Goal: Task Accomplishment & Management: Complete application form

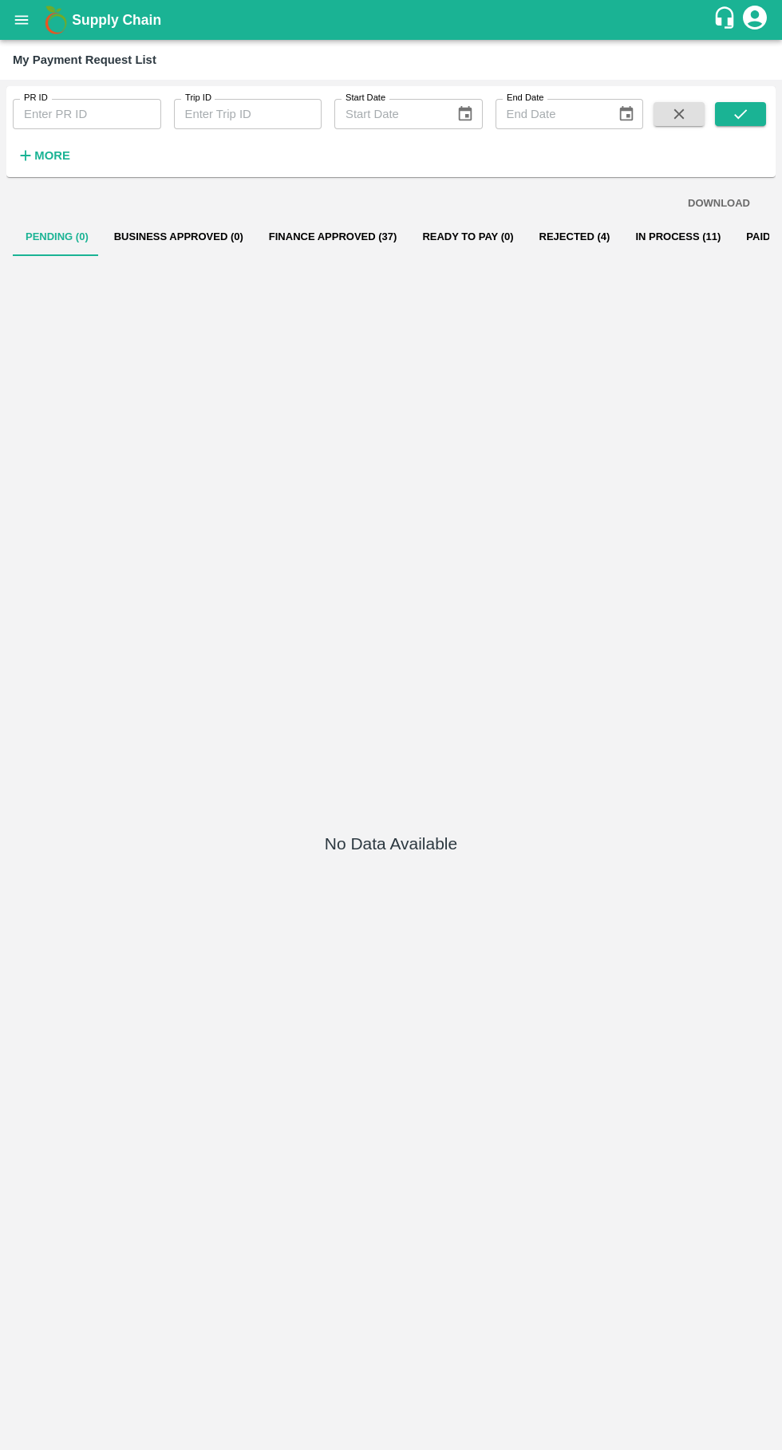
click at [547, 242] on button "Rejected (4)" at bounding box center [574, 237] width 97 height 38
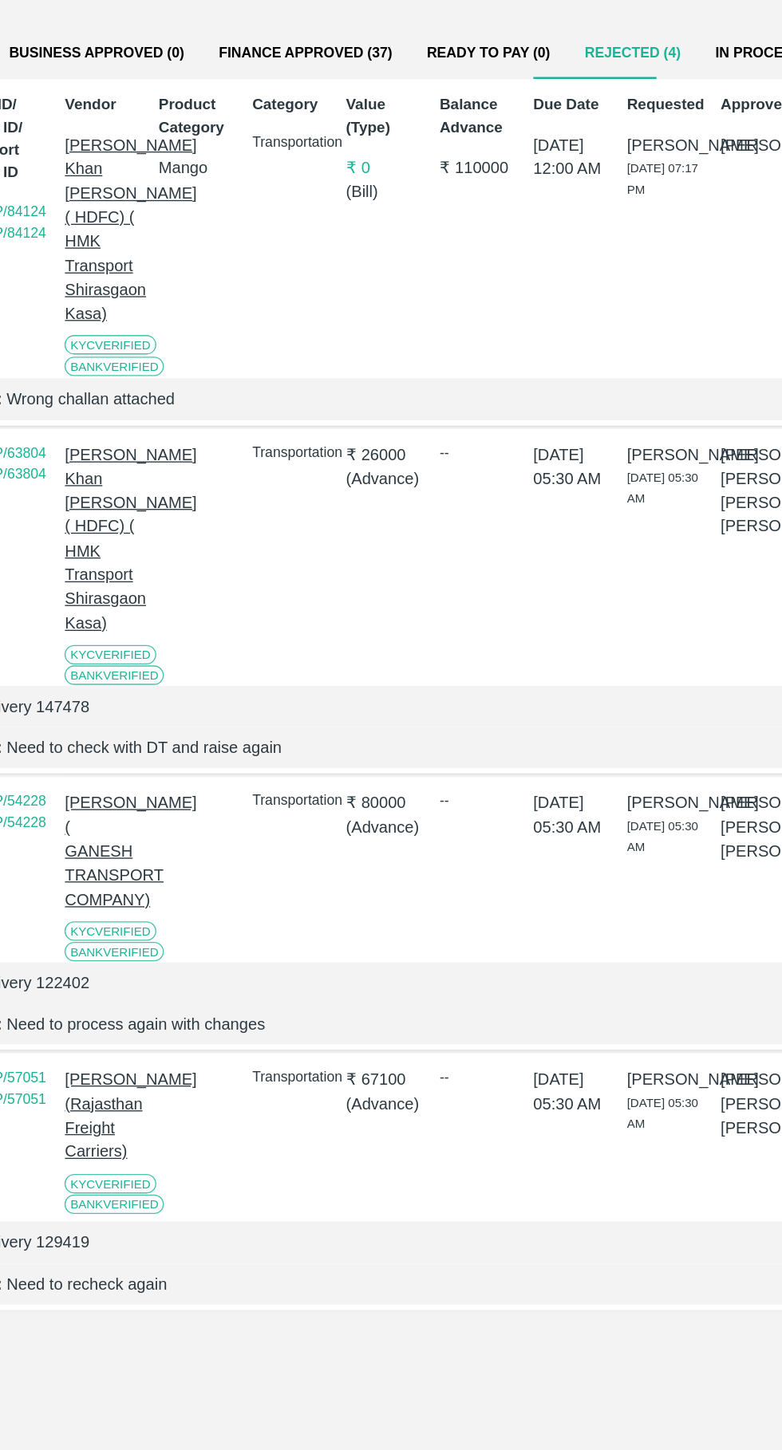
click at [321, 236] on button "Finance Approved (37)" at bounding box center [333, 237] width 154 height 38
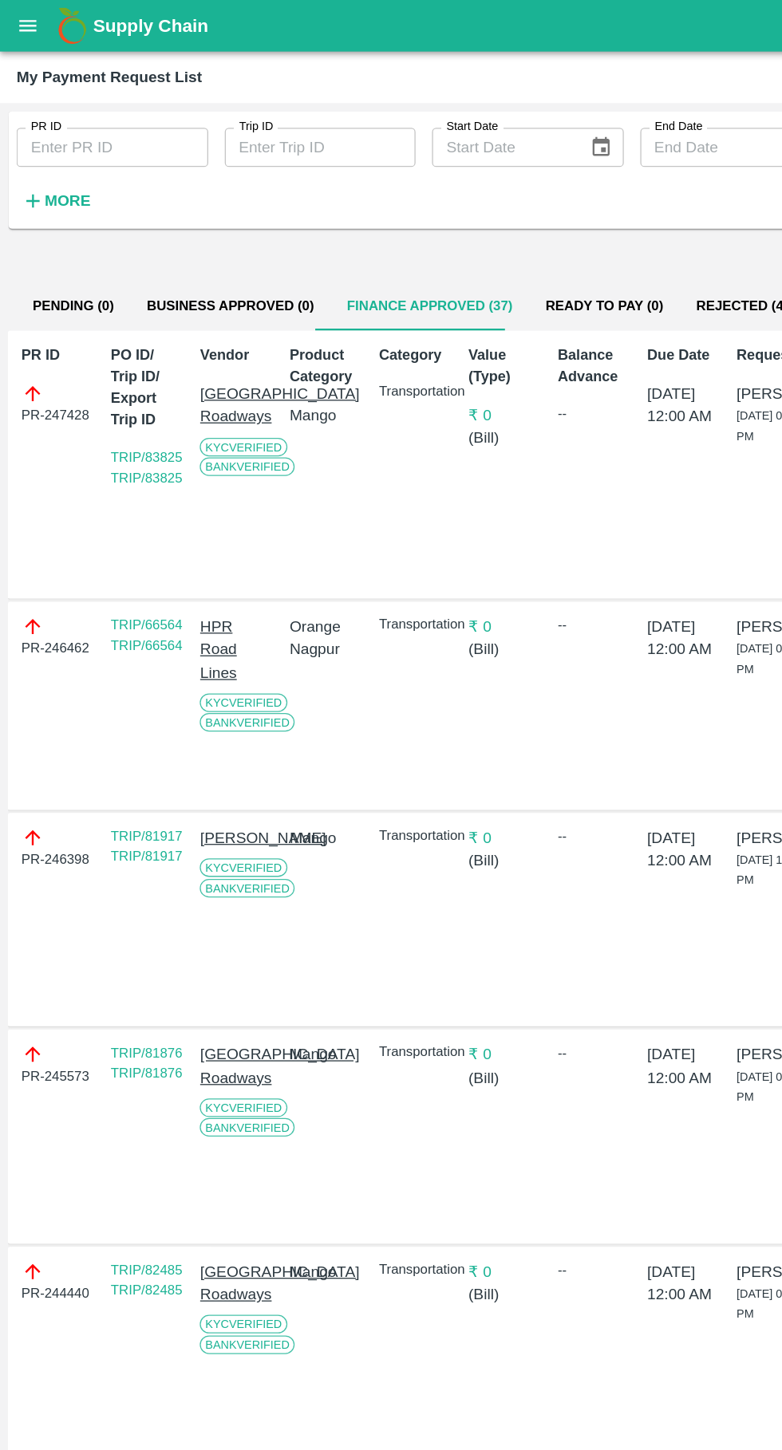
click at [16, 2] on button "open drawer" at bounding box center [21, 20] width 37 height 37
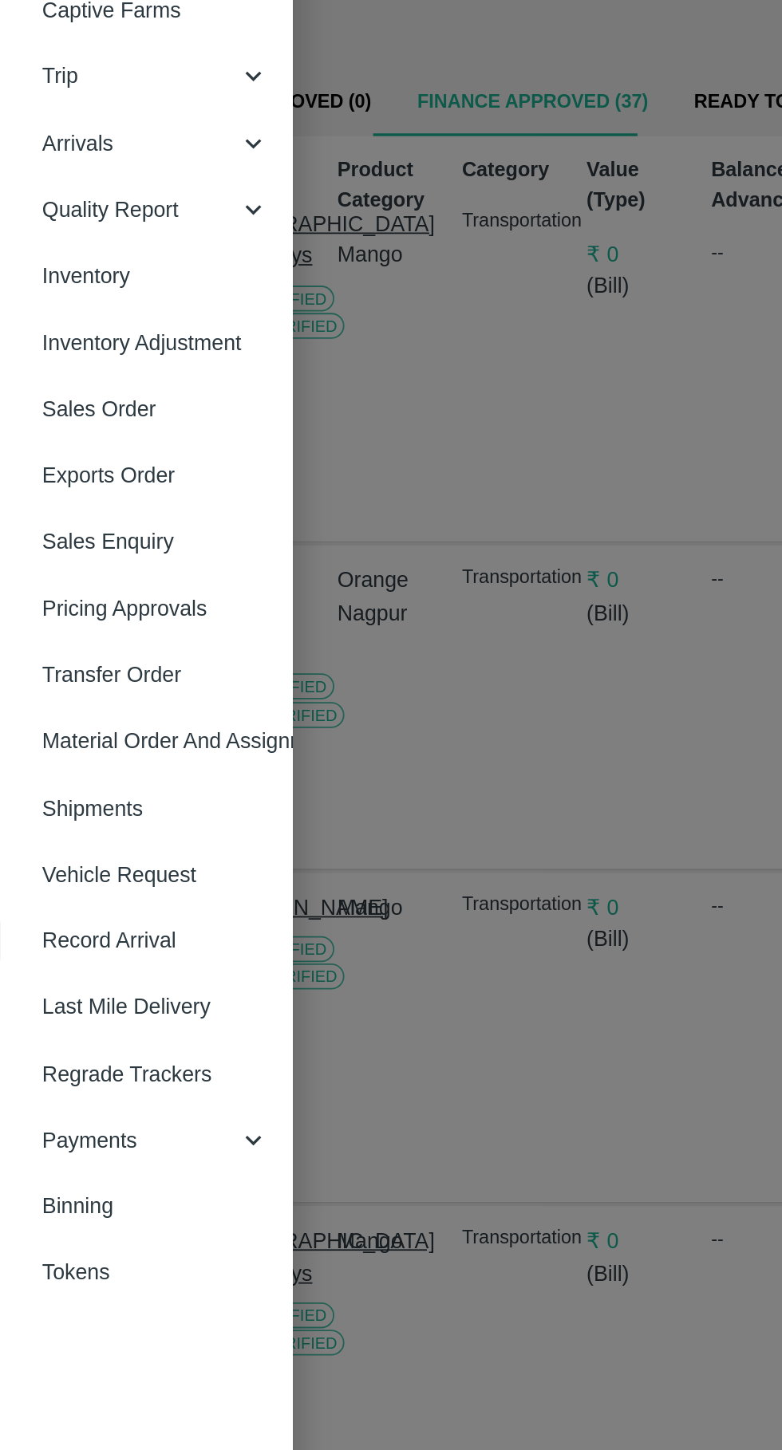
click at [96, 672] on span "Vehicle Request" at bounding box center [124, 666] width 126 height 18
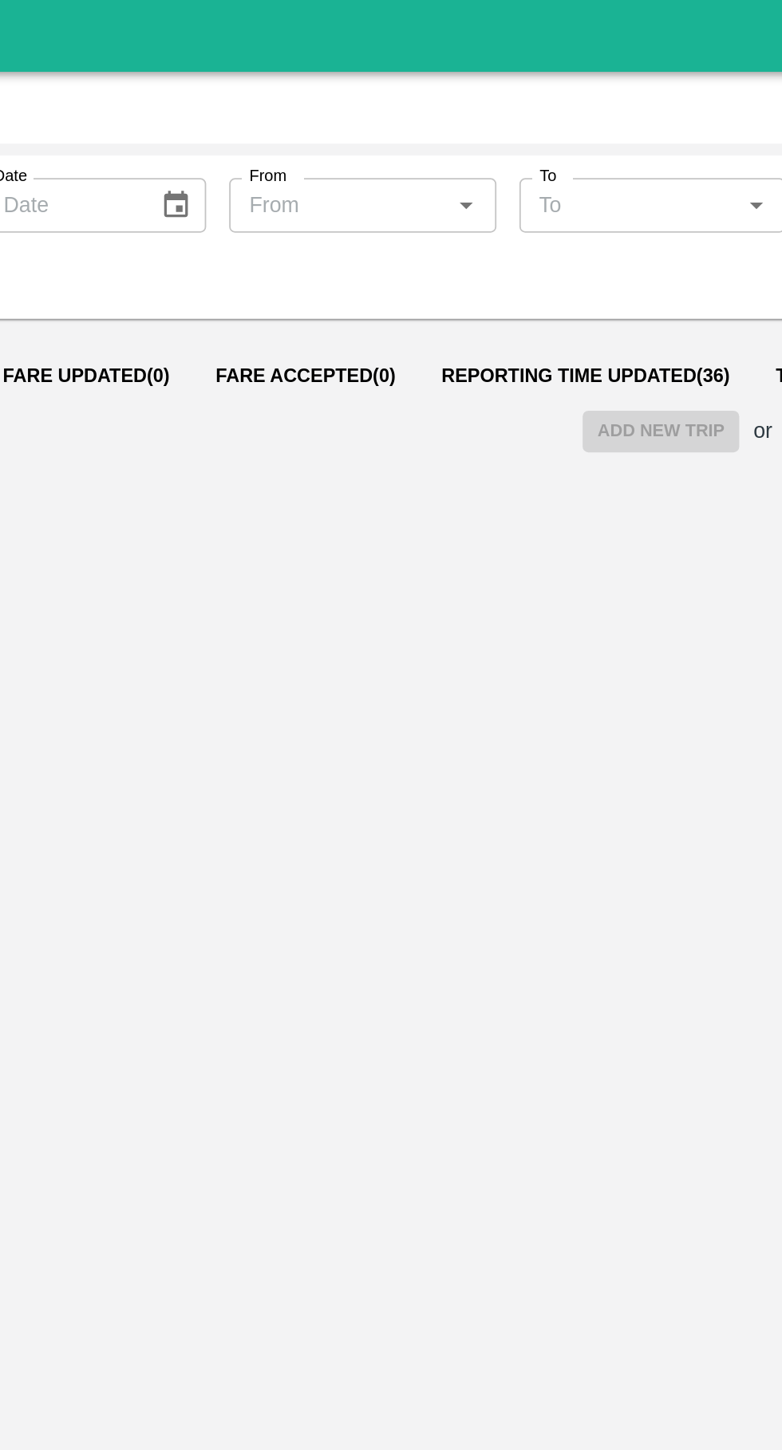
click at [483, 209] on span "Reporting Time Updated ( 36 )" at bounding box center [532, 209] width 160 height 13
click at [488, 213] on span "Reporting Time Updated ( 36 )" at bounding box center [532, 209] width 160 height 13
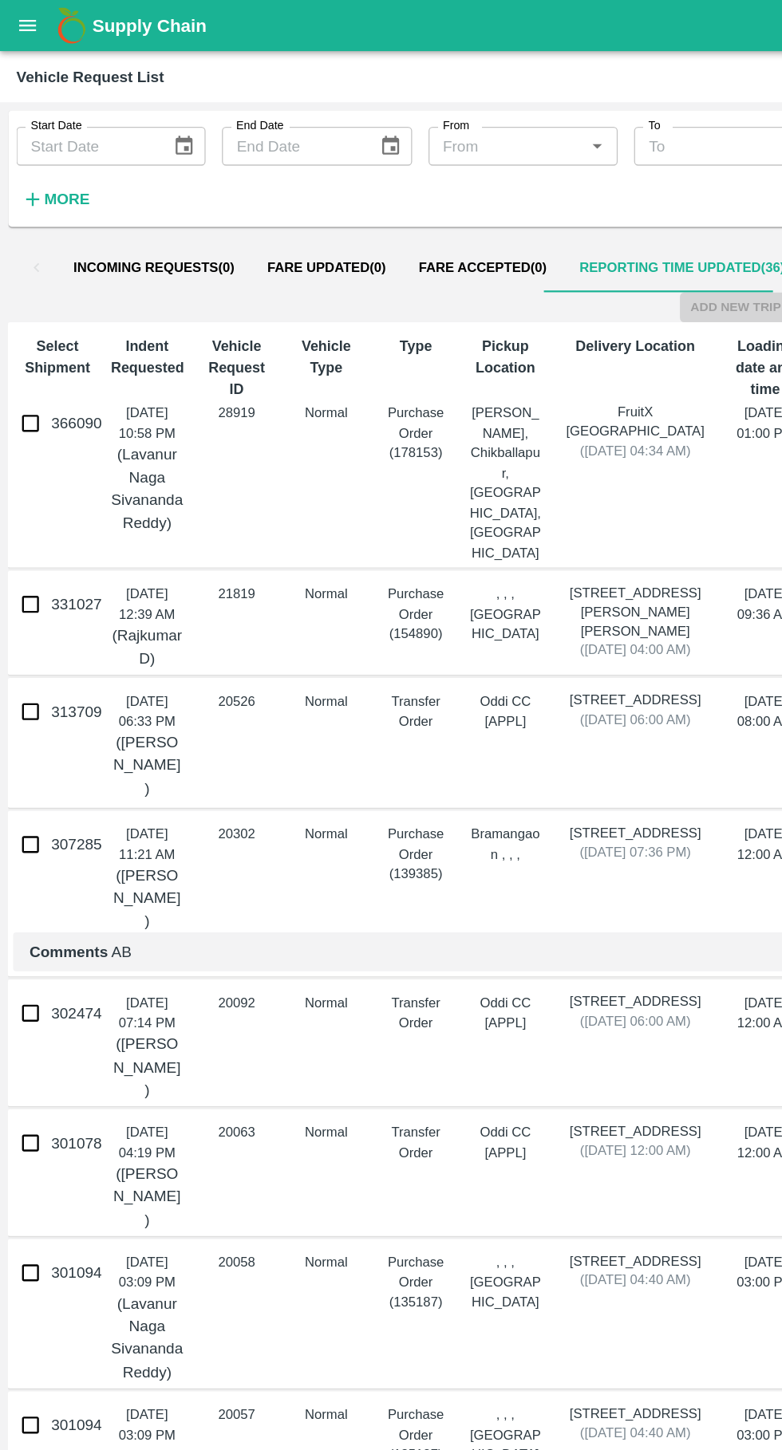
click at [12, 334] on input "366090" at bounding box center [24, 330] width 32 height 32
checkbox input "true"
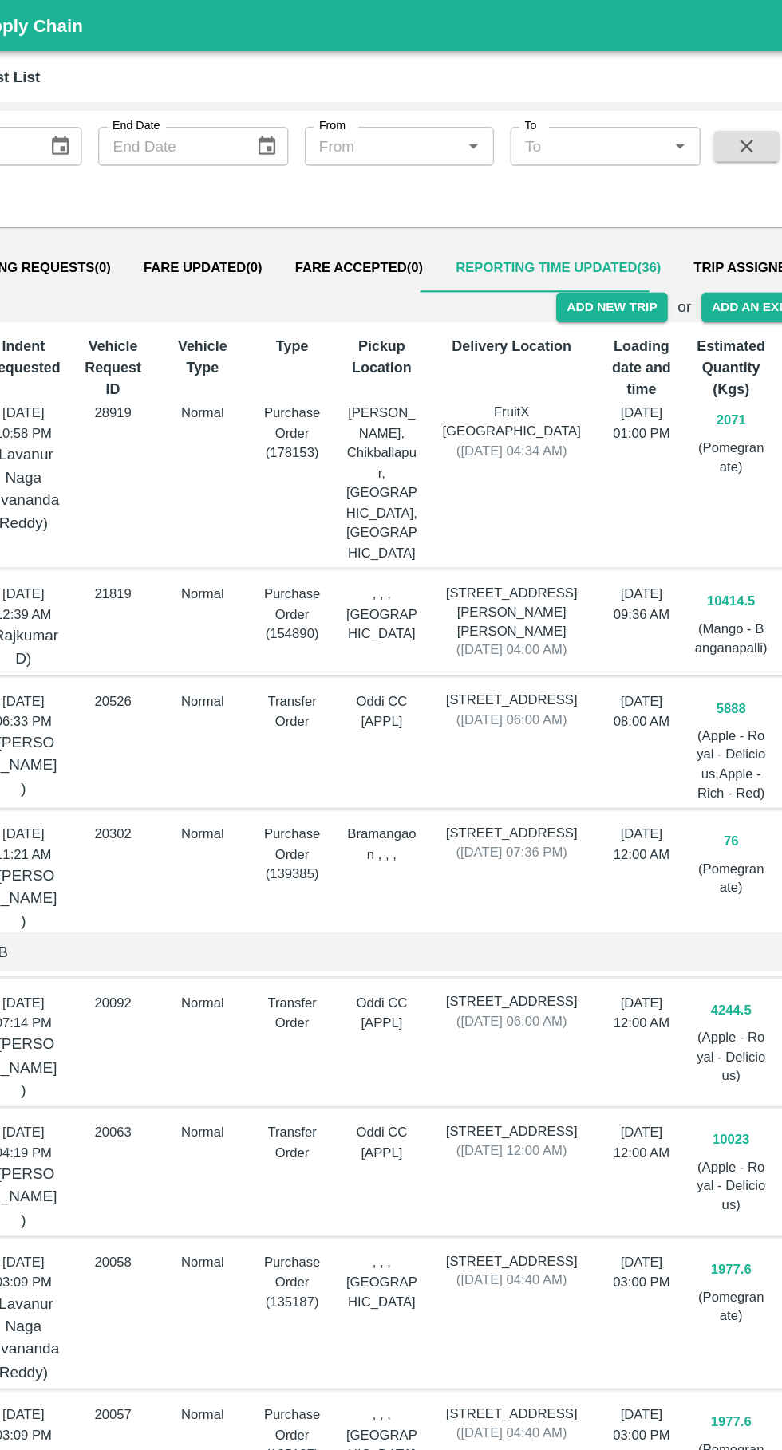
click at [589, 239] on button "Add New Trip" at bounding box center [573, 239] width 86 height 23
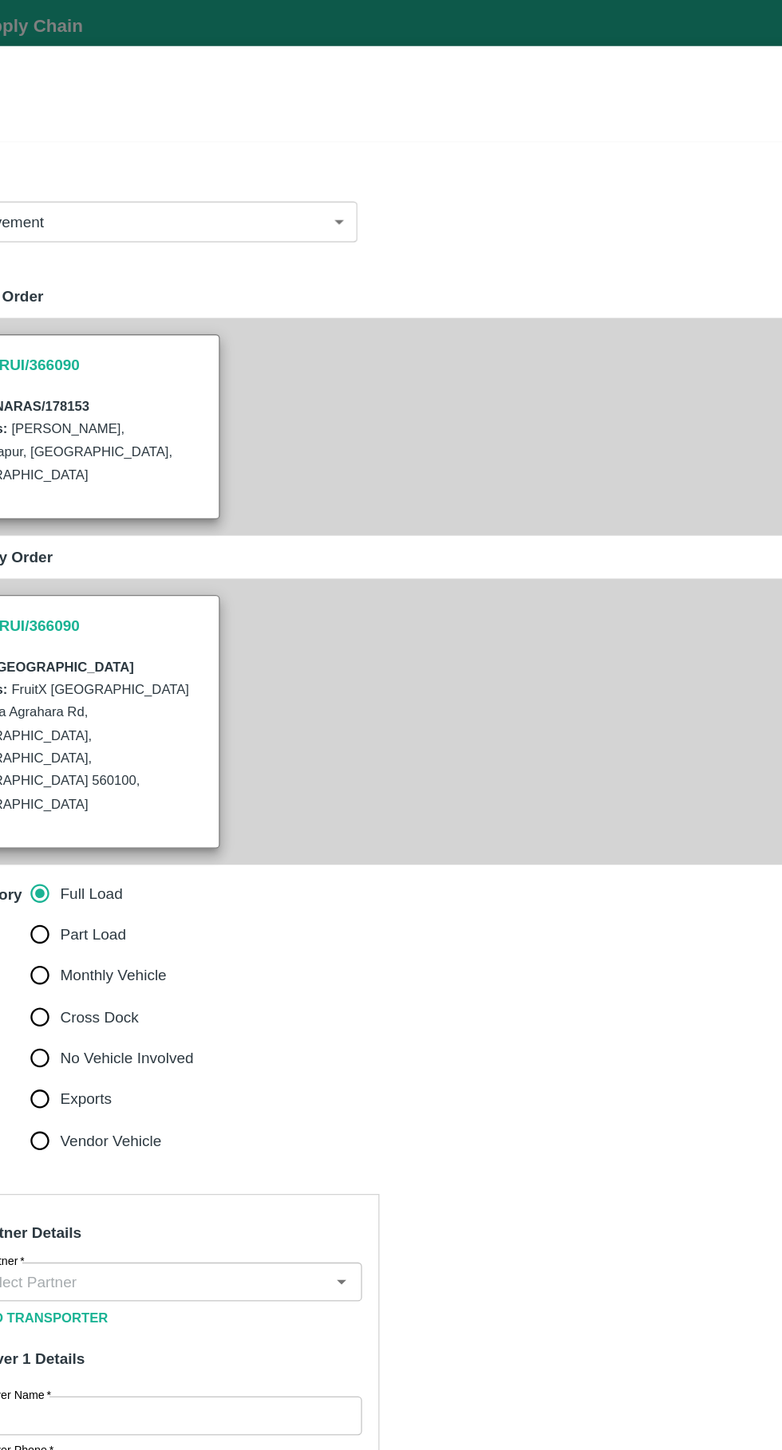
type input "2071"
type input "Normal"
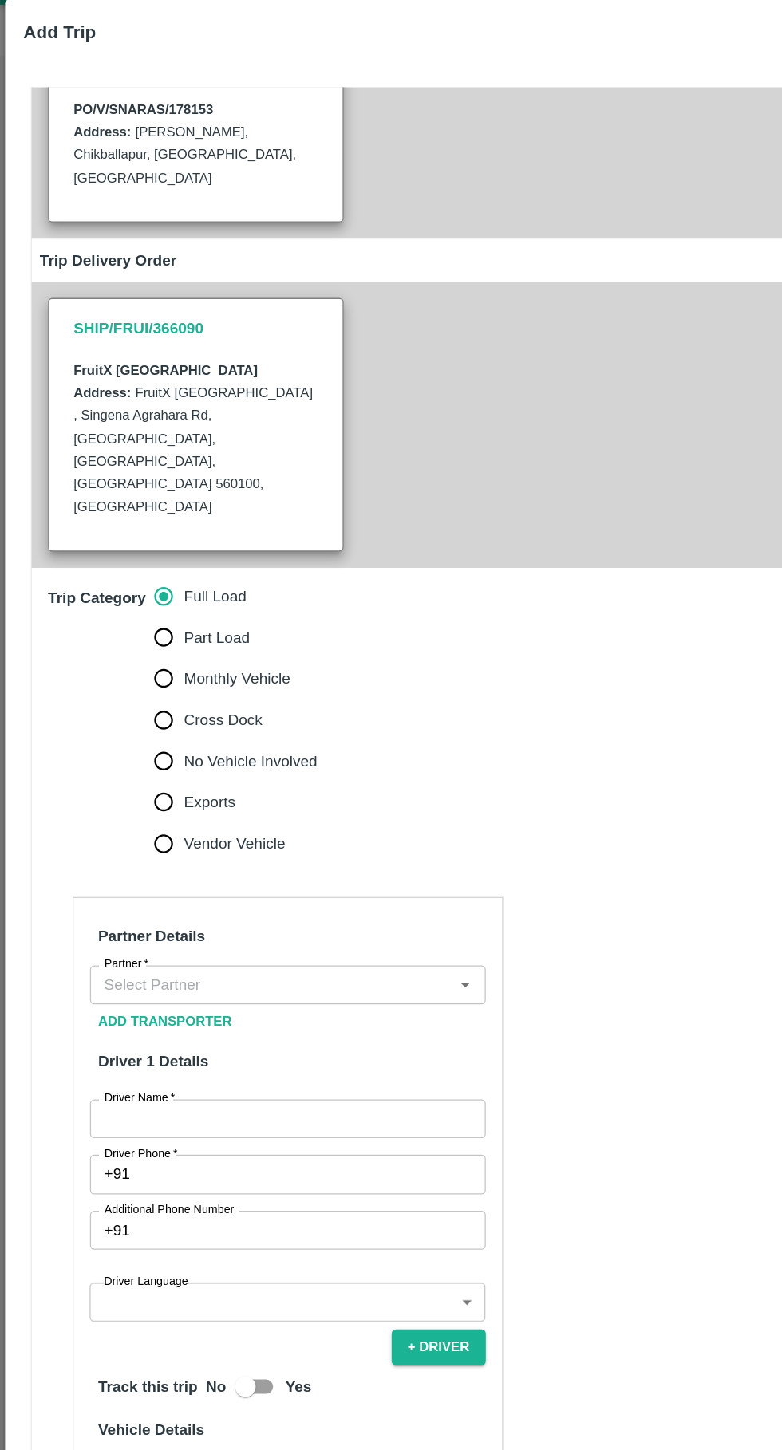
scroll to position [258, 0]
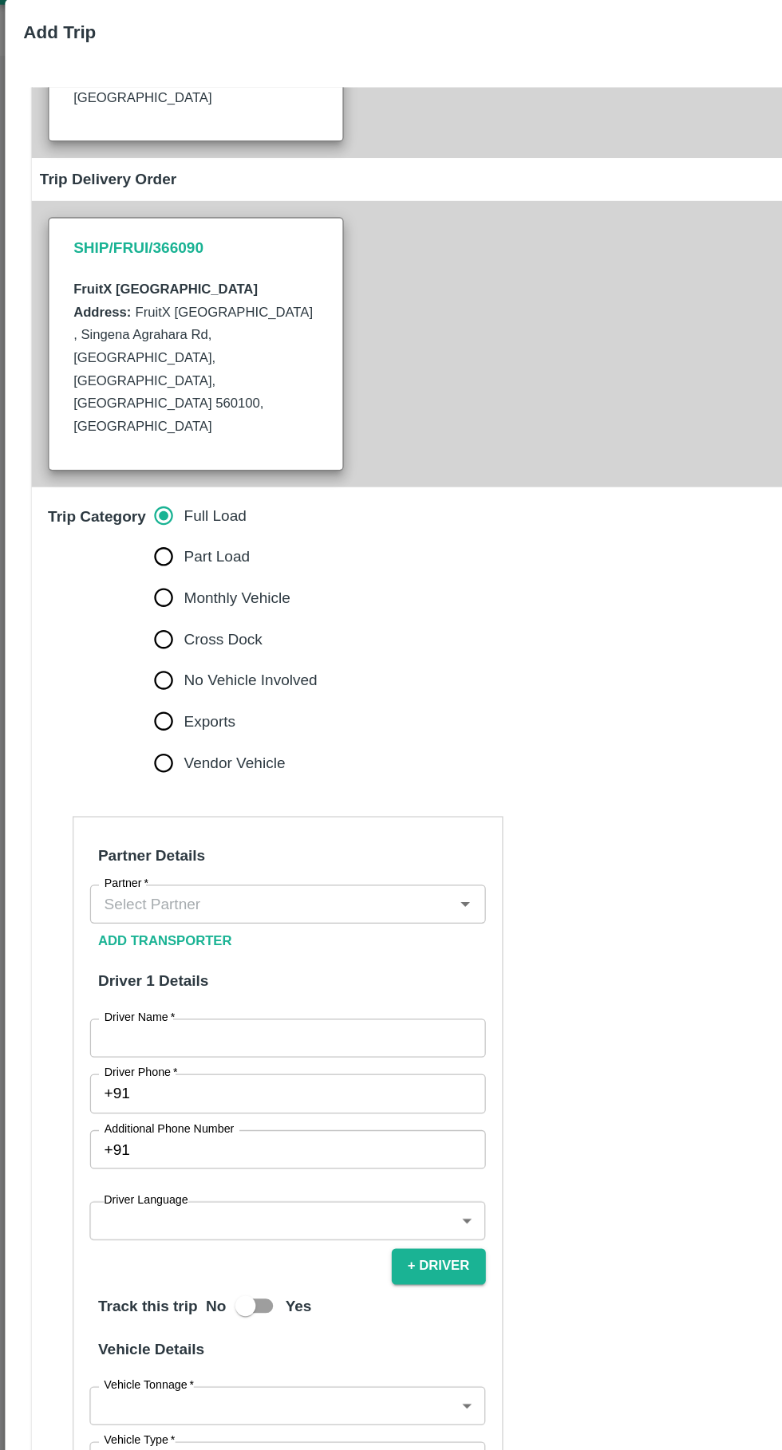
click at [282, 731] on input "Partner   *" at bounding box center [211, 741] width 273 height 21
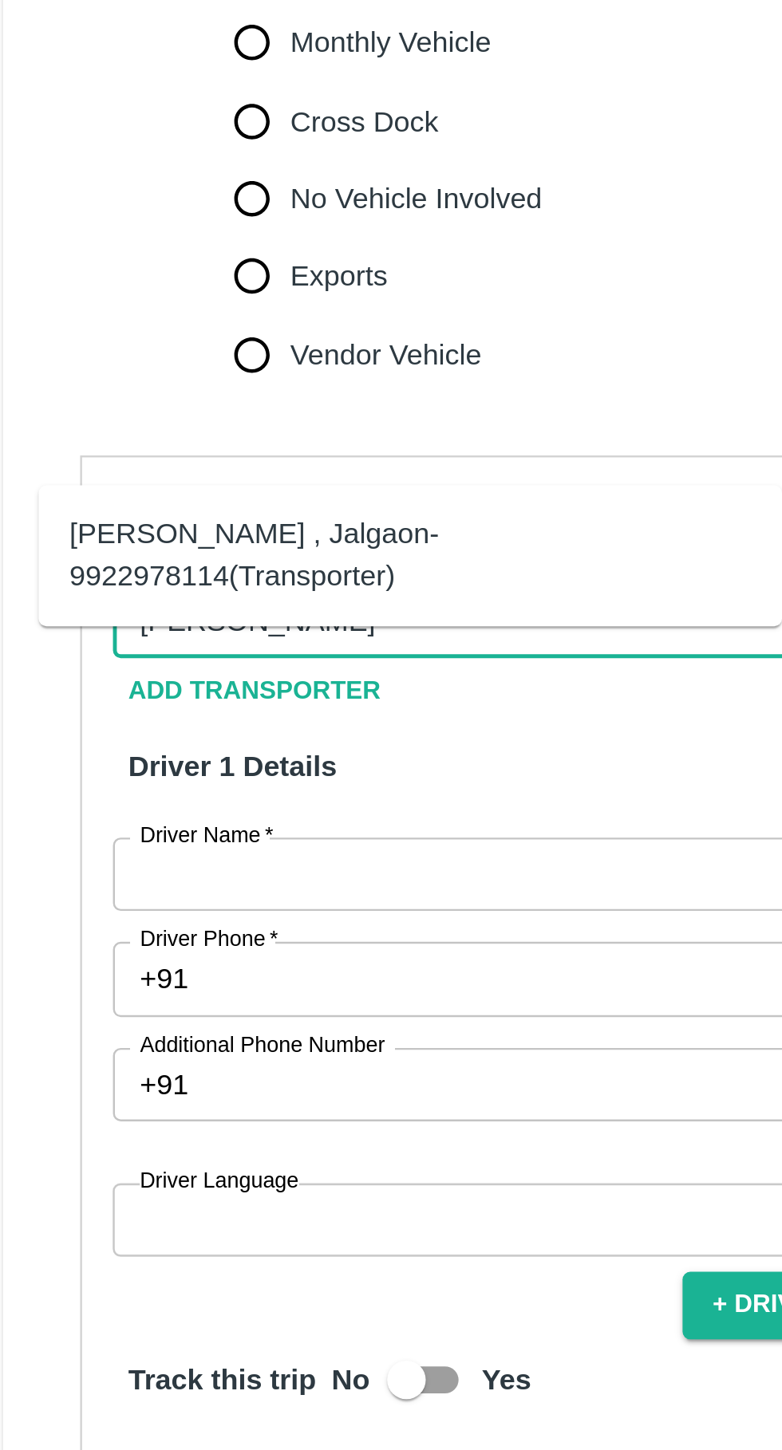
type input "[PERSON_NAME]"
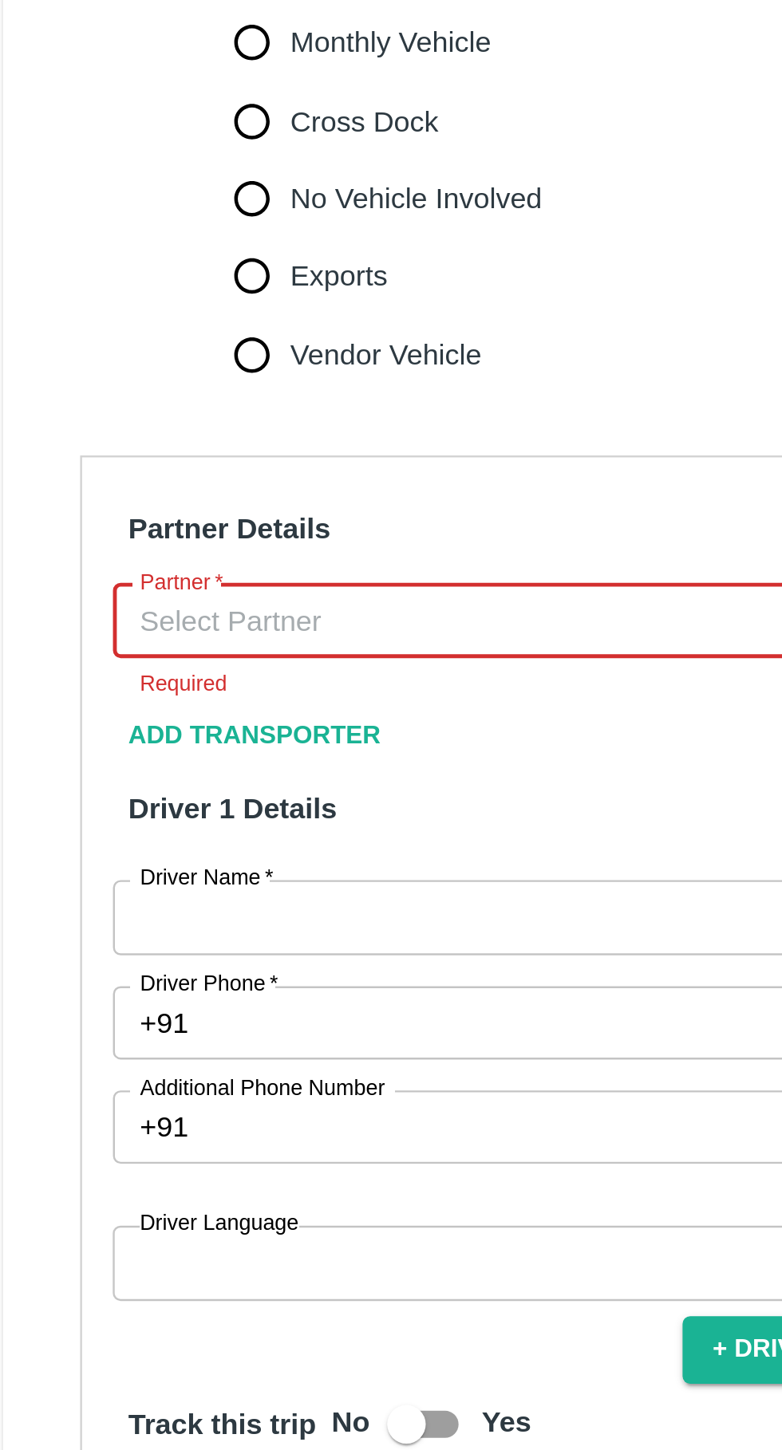
click at [176, 731] on input "Partner   *" at bounding box center [211, 741] width 273 height 21
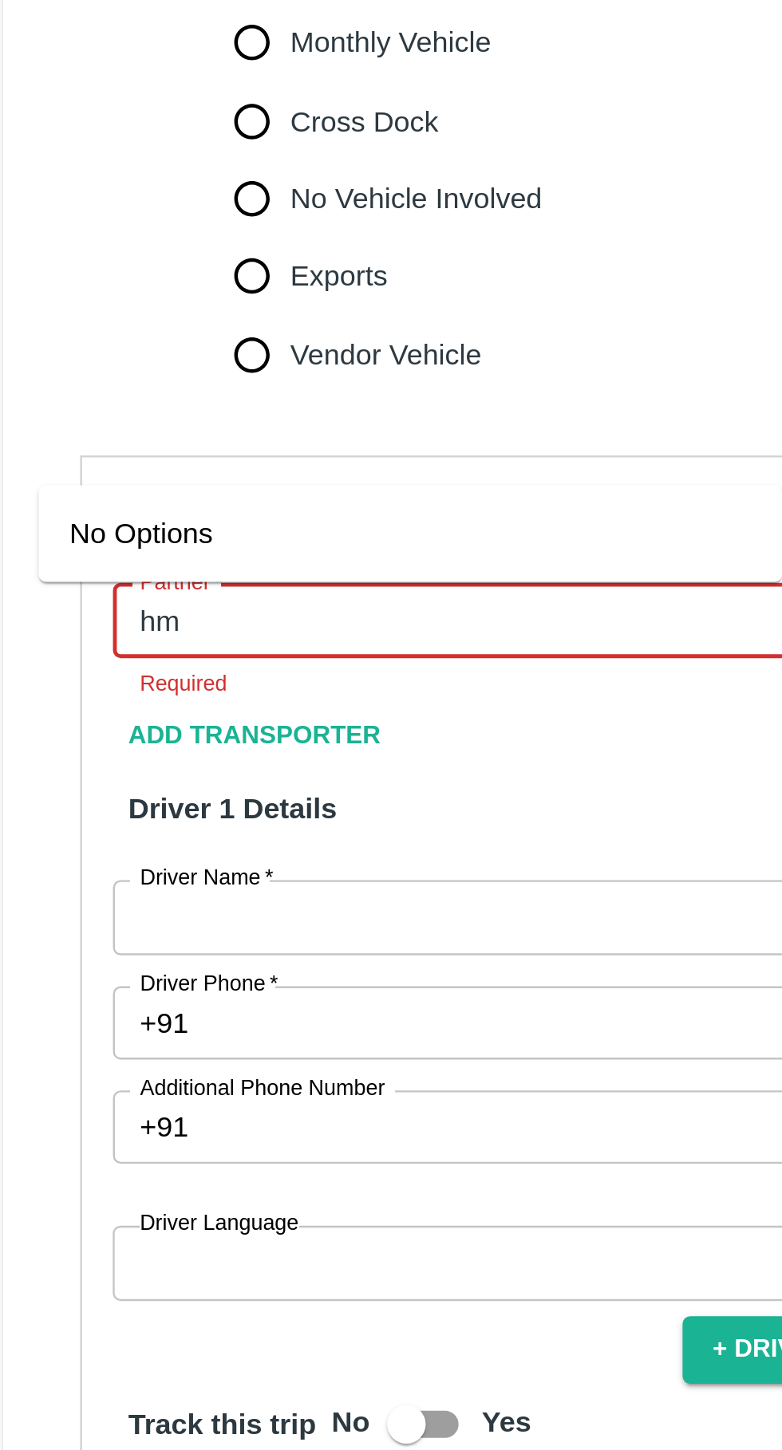
type input "hmk"
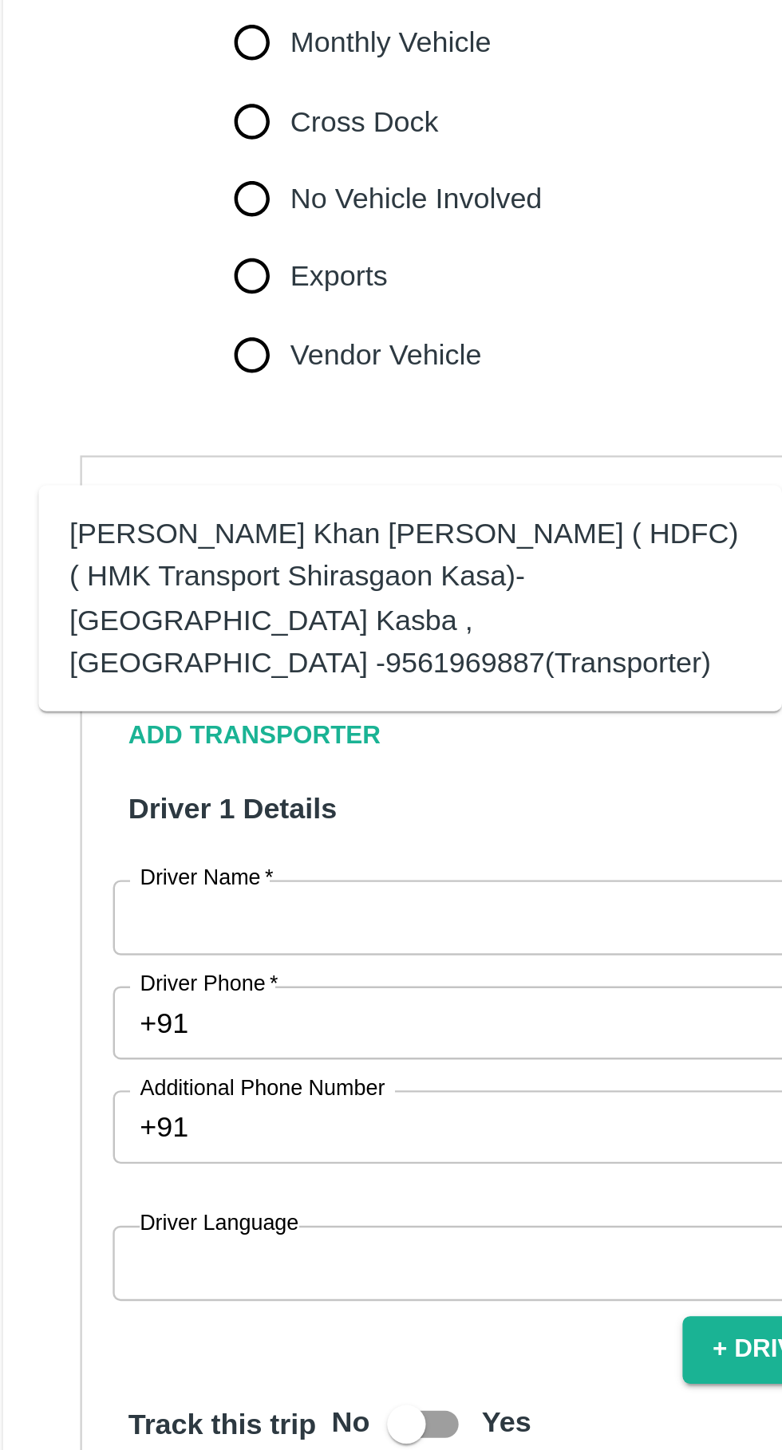
click at [231, 716] on div "[PERSON_NAME] Khan [PERSON_NAME] ( HDFC) ( HMK Transport Shirasgaon Kasa)-[GEOG…" at bounding box center [194, 732] width 282 height 71
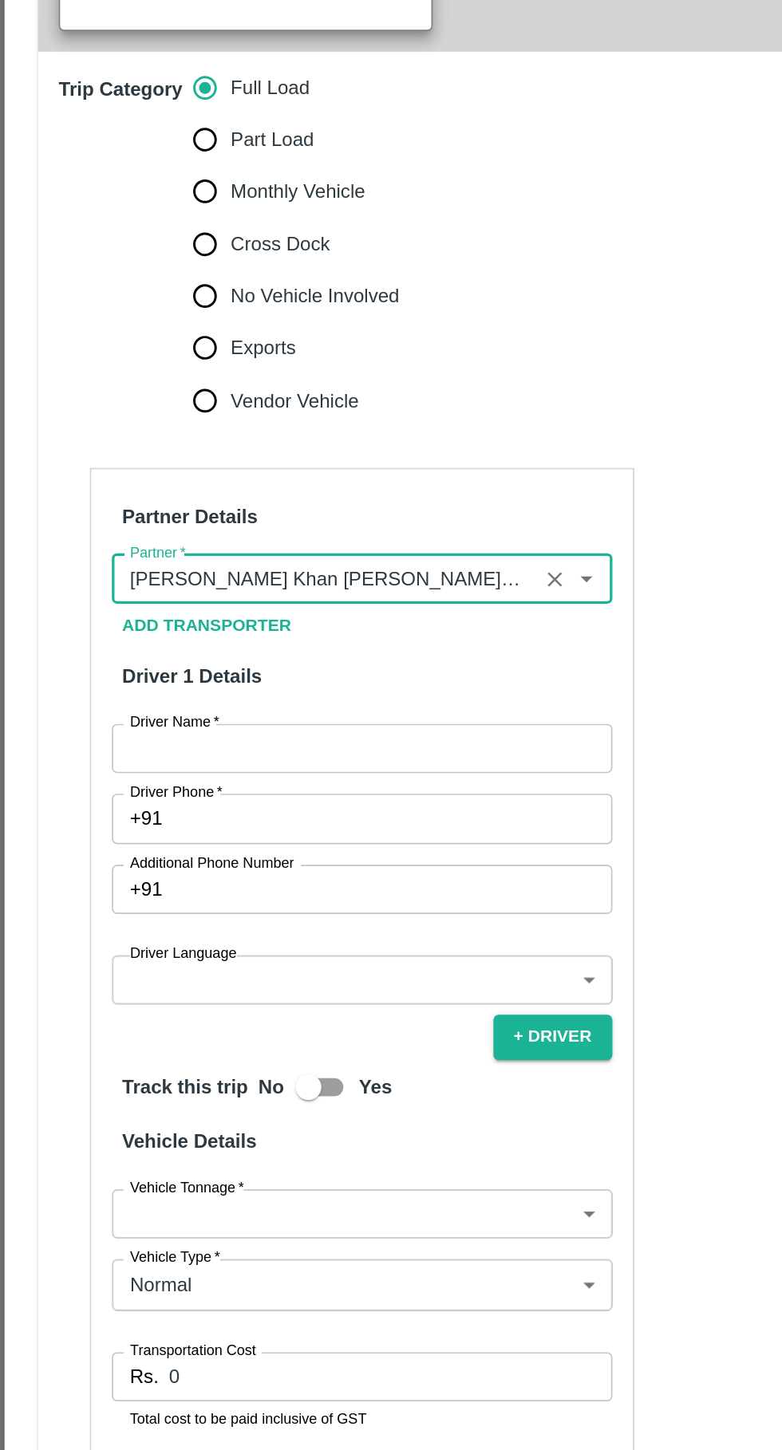
type input "[PERSON_NAME] Khan [PERSON_NAME] ( HDFC) ( HMK Transport Shirasgaon Kasa)-[GEOG…"
click at [256, 831] on input "Driver Name   *" at bounding box center [224, 846] width 309 height 30
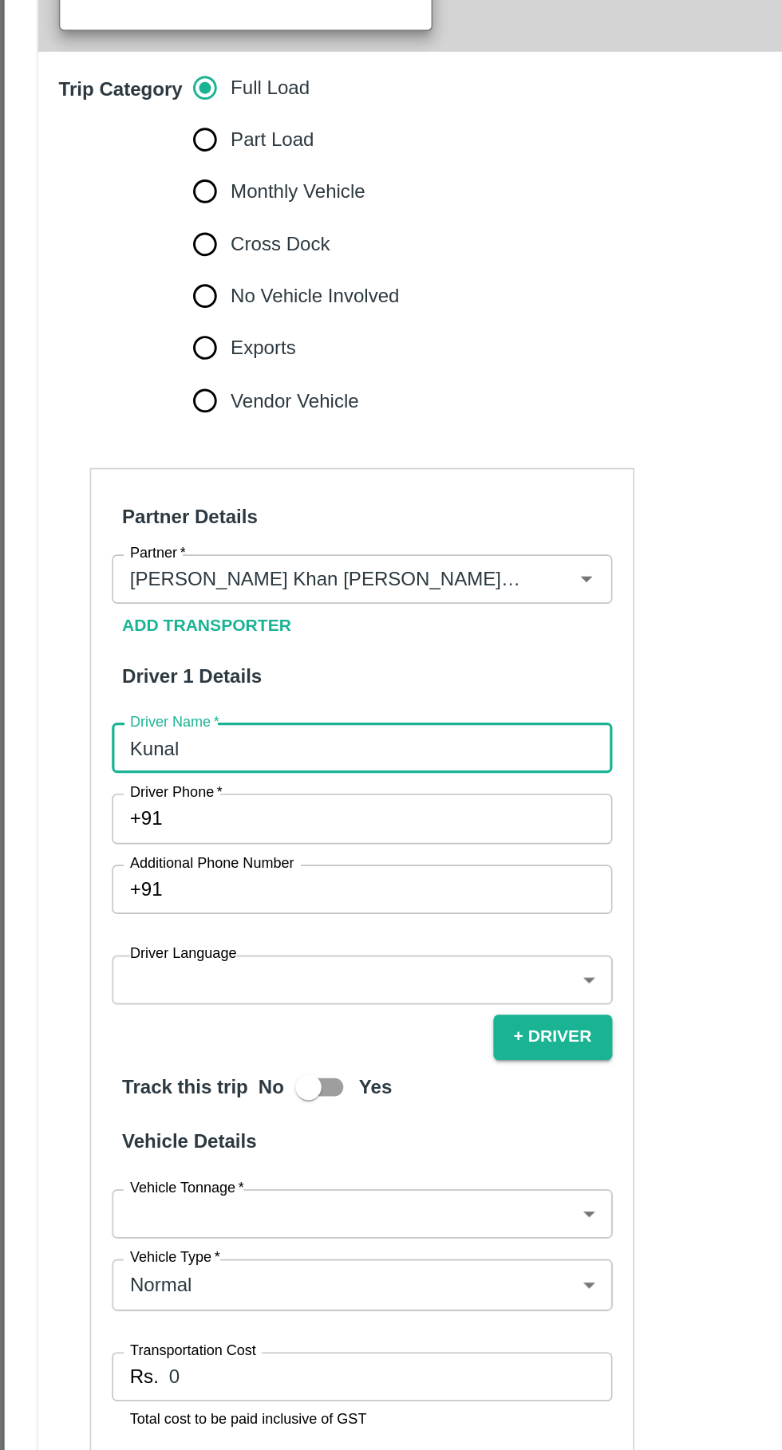
type input "Kunal"
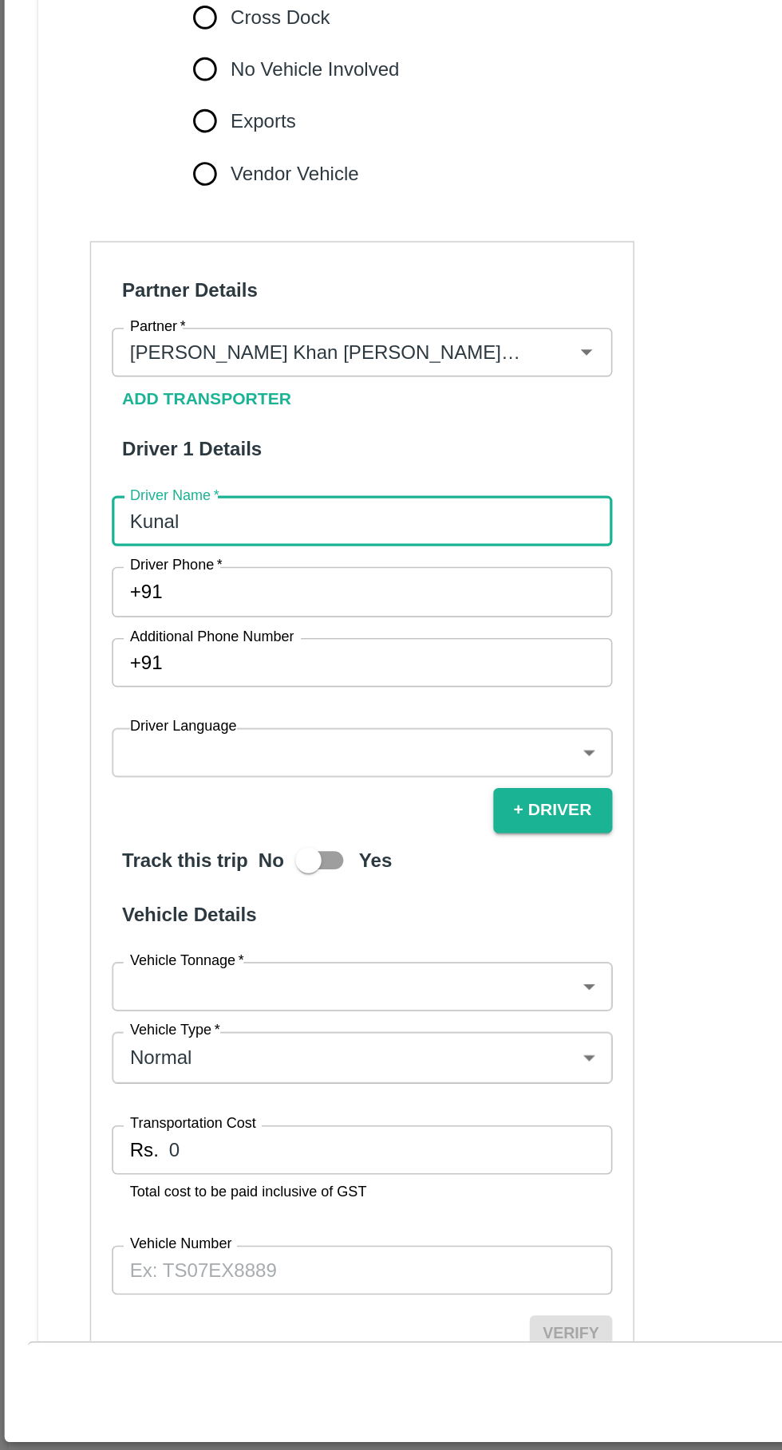
click at [206, 1293] on input "Vehicle Number" at bounding box center [224, 1308] width 309 height 30
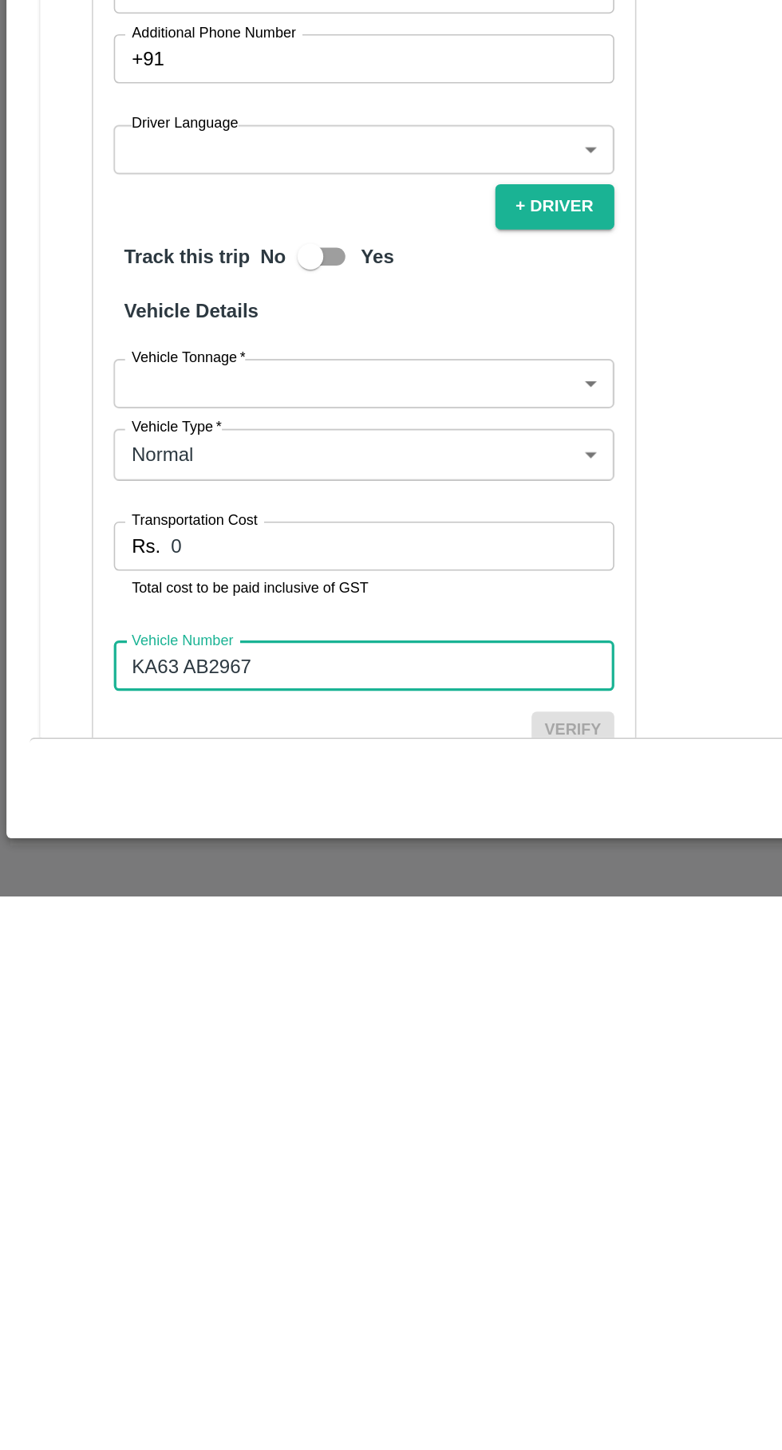
type input "KA63 AB2967"
click at [189, 1219] on input "0" at bounding box center [242, 1234] width 274 height 30
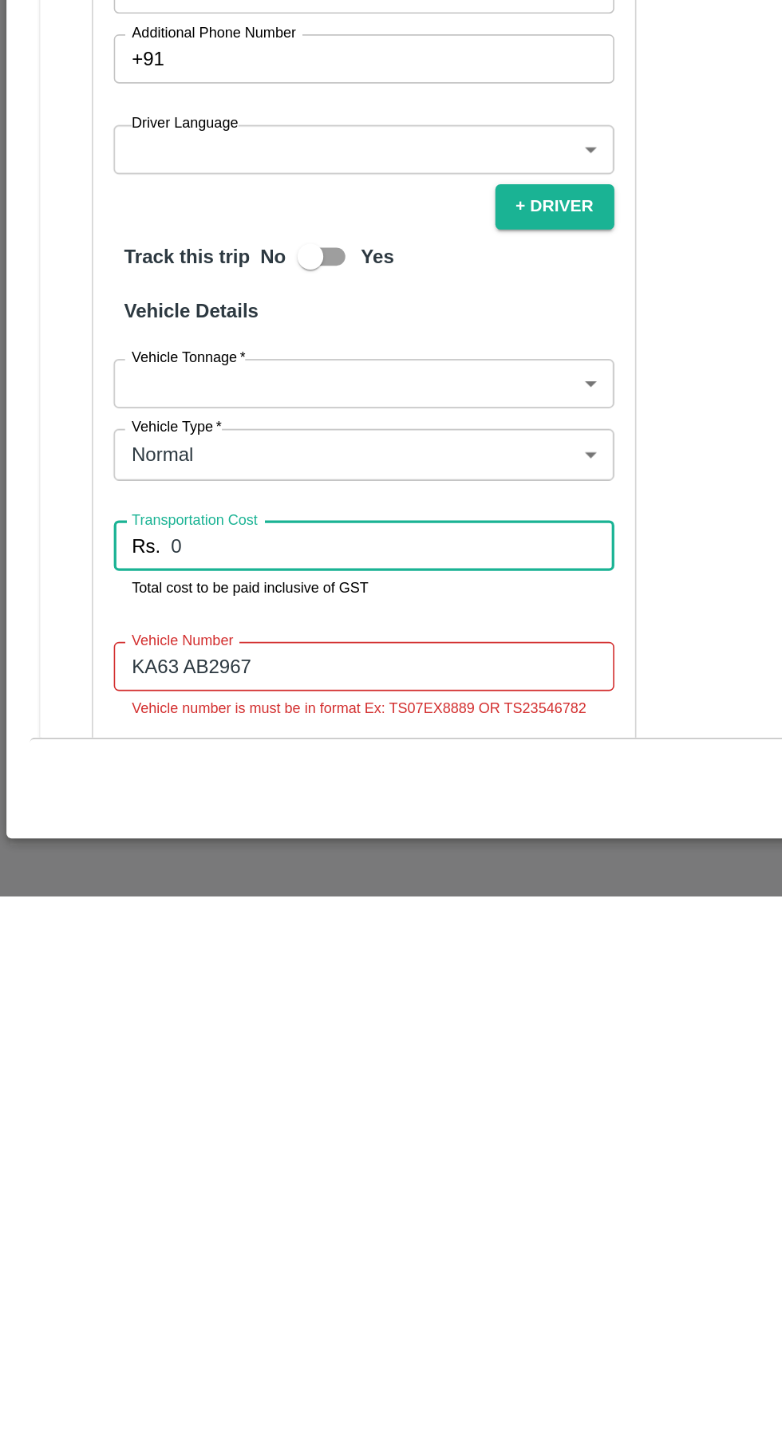
scroll to position [0, 0]
type input "8500"
click at [293, 1072] on body "Supply Chain Vehicle Request List Start Date Start Date End Date End Date From …" at bounding box center [391, 725] width 782 height 1450
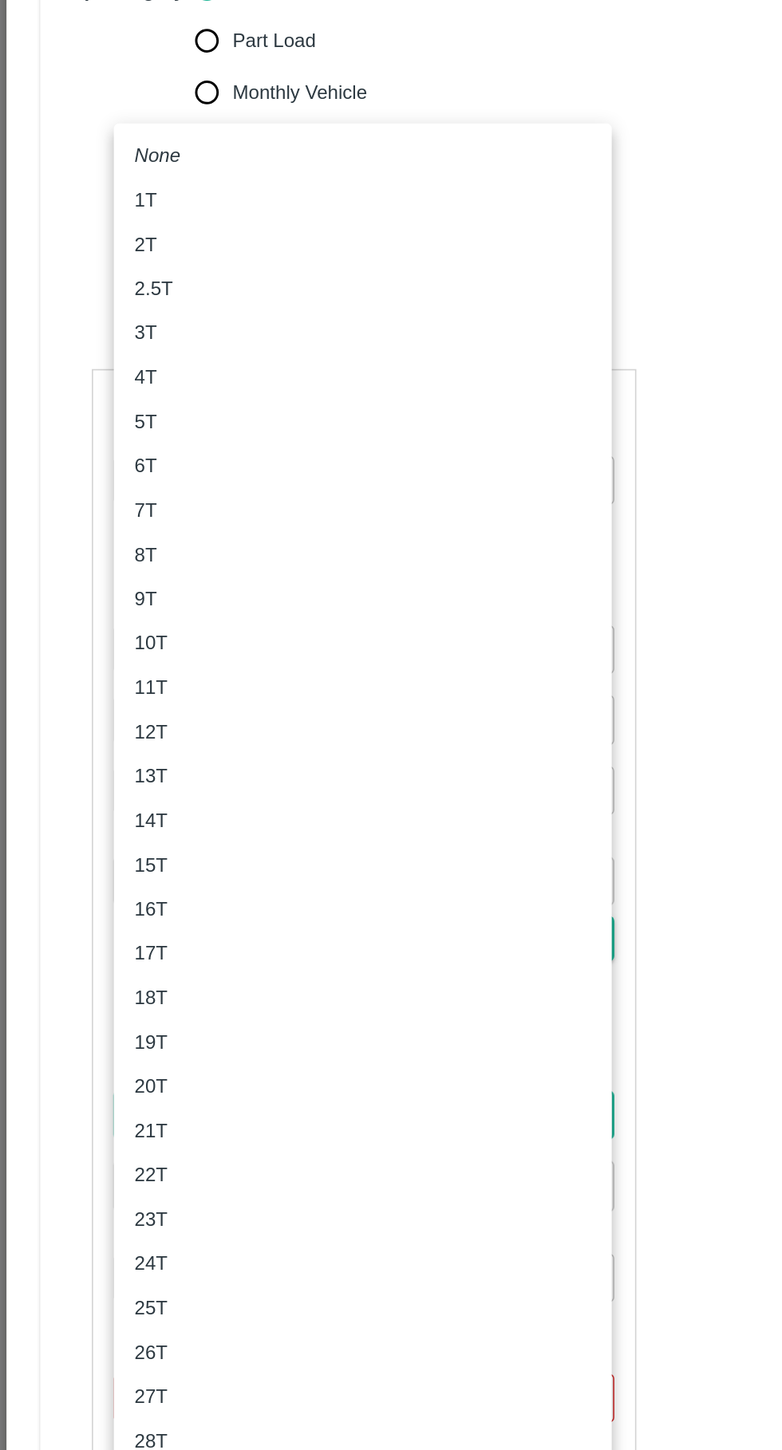
click at [134, 657] on div "3T" at bounding box center [224, 651] width 282 height 18
type input "3000"
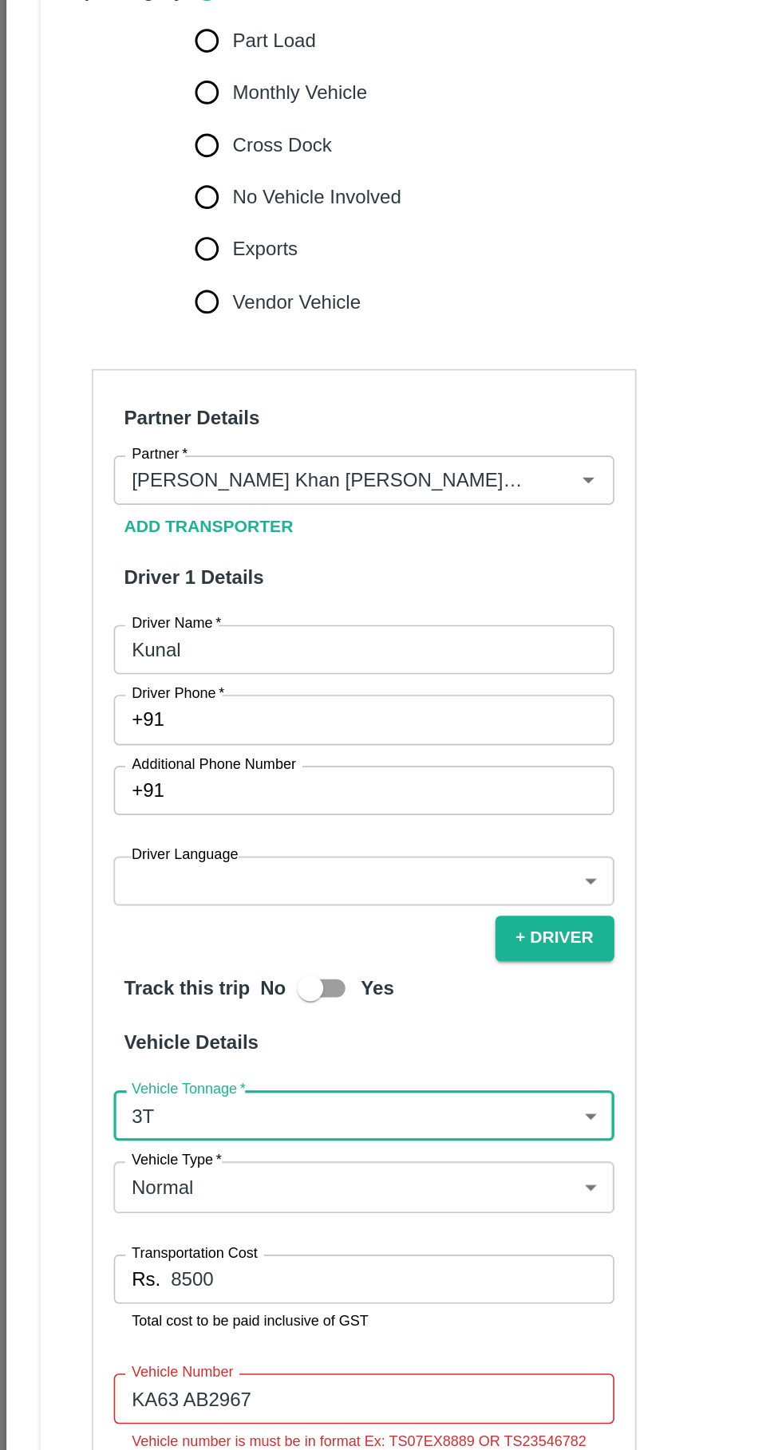
click at [195, 922] on body "Supply Chain Vehicle Request List Start Date Start Date End Date End Date From …" at bounding box center [391, 725] width 782 height 1450
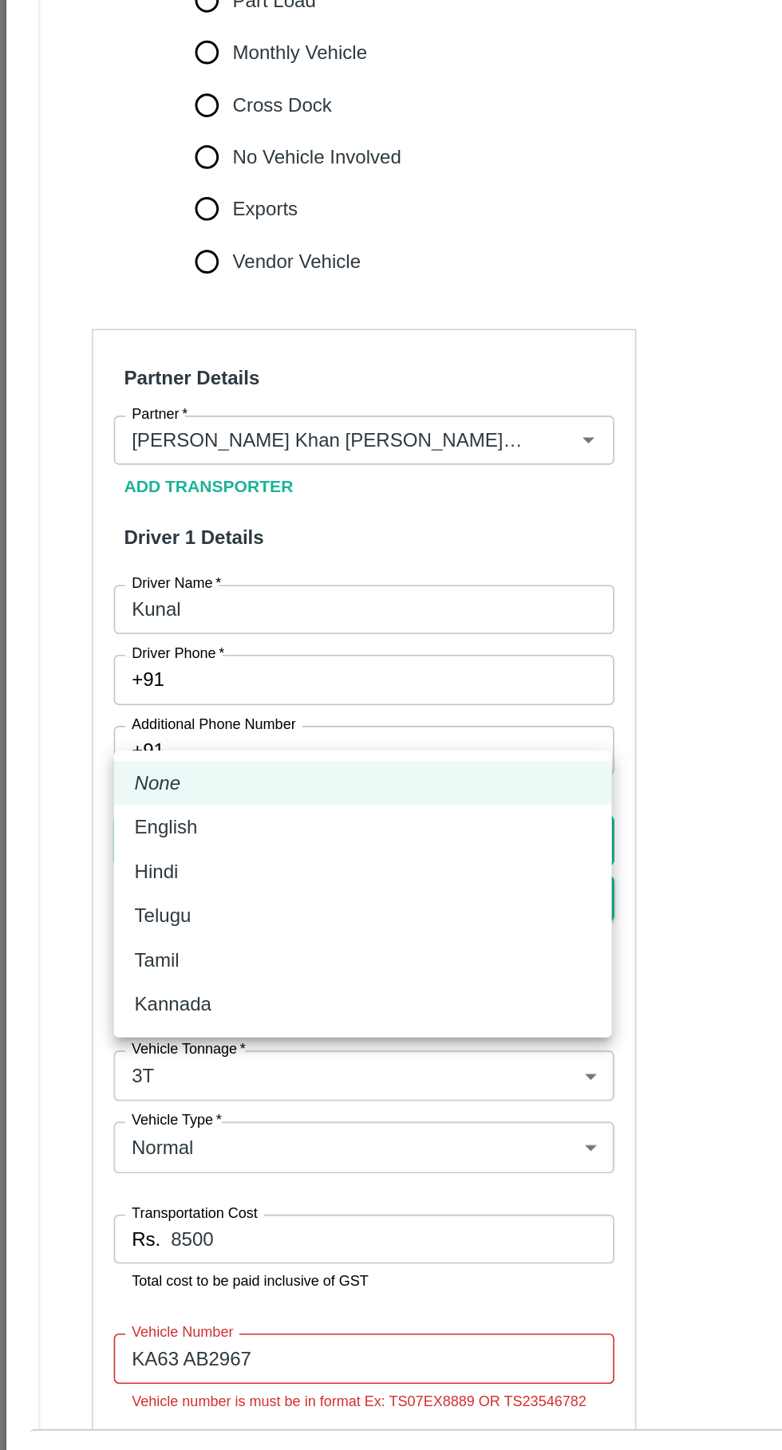
click at [126, 1013] on div "Hindi" at bounding box center [224, 1009] width 282 height 18
type input "hi"
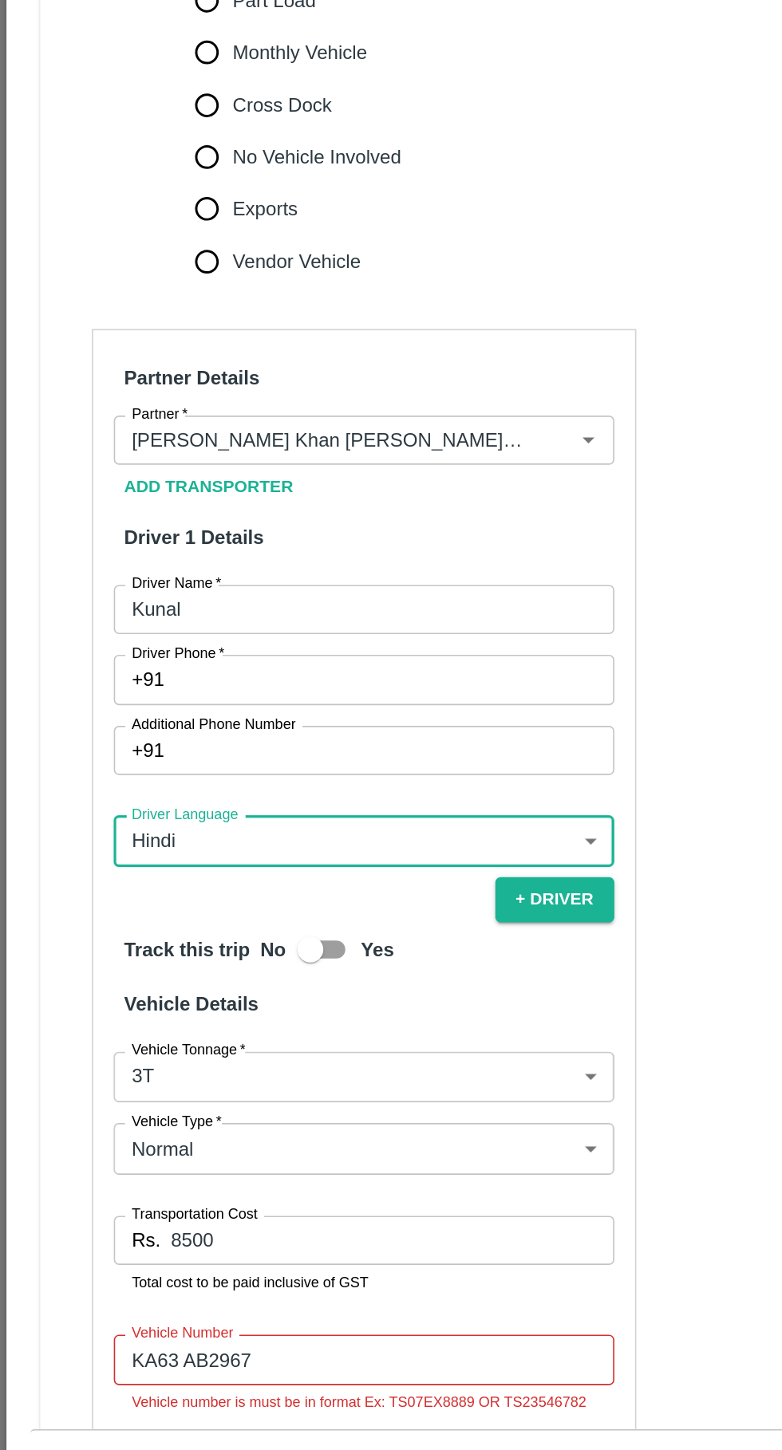
click at [212, 874] on input "Driver Phone   *" at bounding box center [243, 889] width 271 height 30
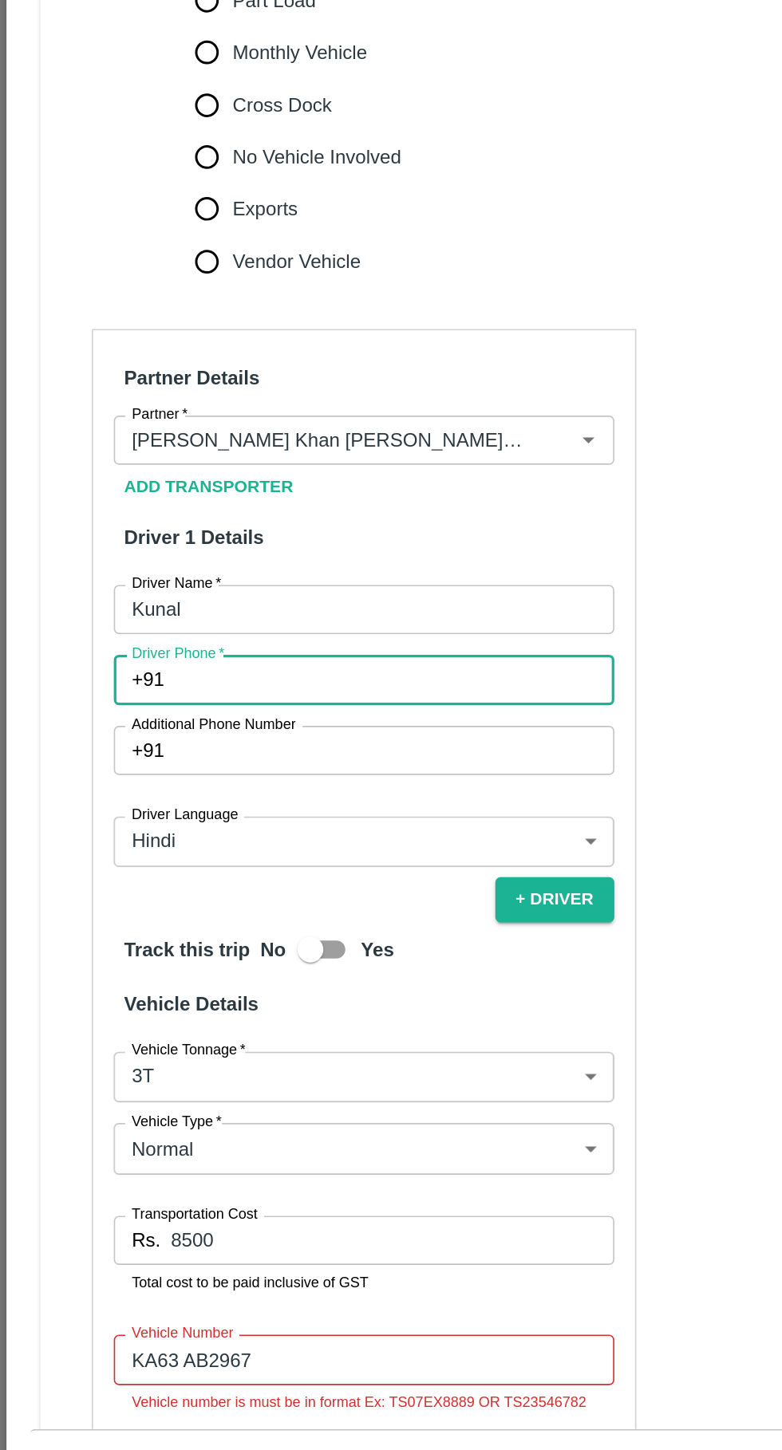
paste input "8147191005"
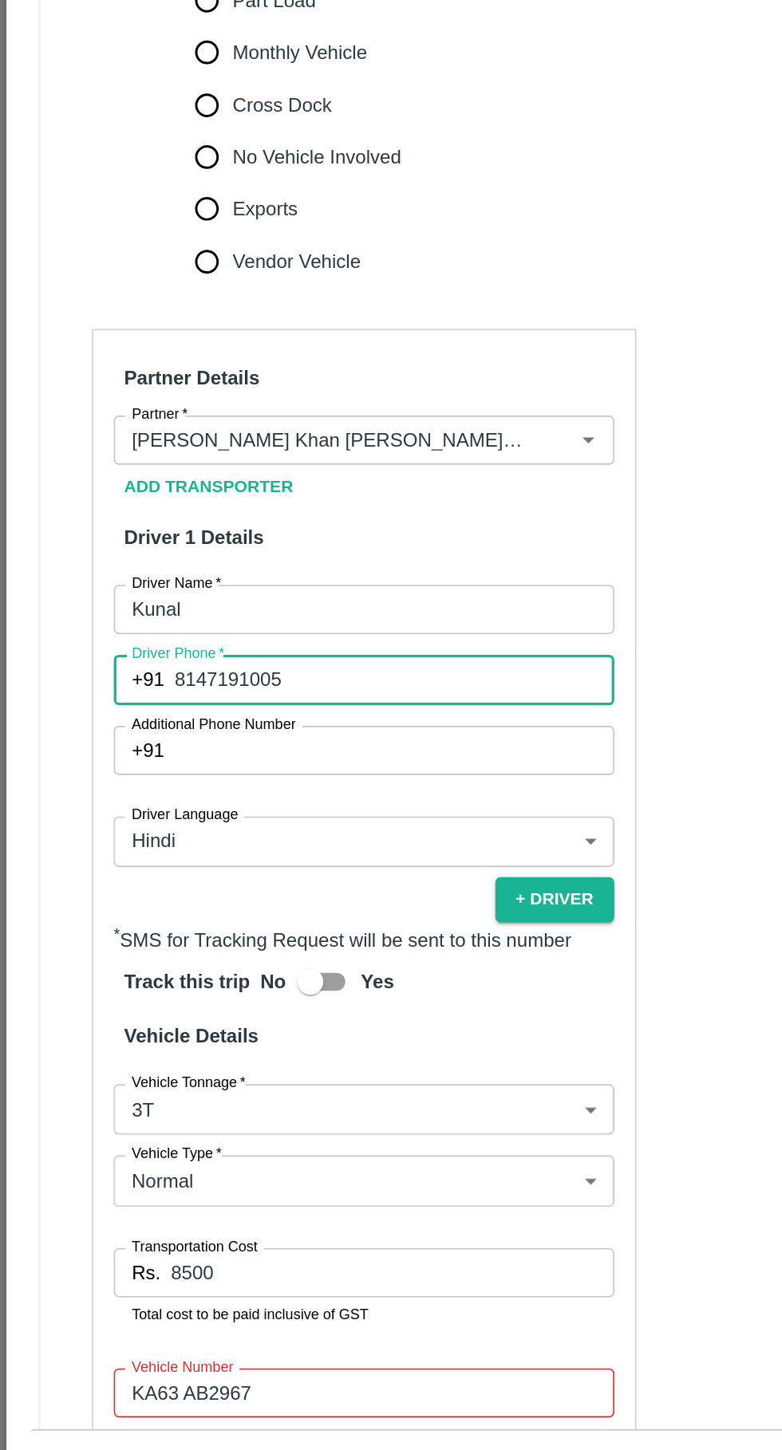
scroll to position [298, 0]
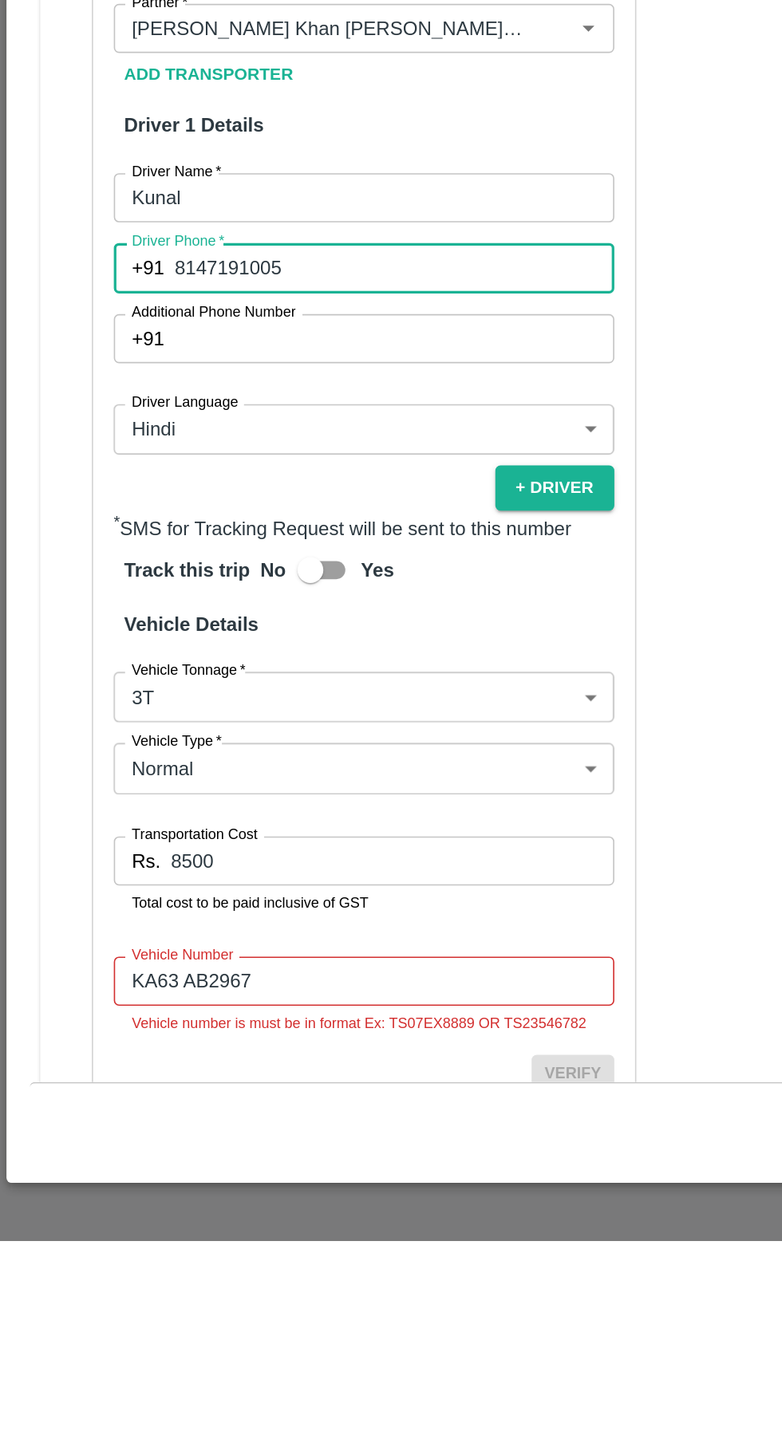
type input "8147191005"
click at [227, 1047] on body "Supply Chain Vehicle Request List Start Date Start Date End Date End Date From …" at bounding box center [391, 725] width 782 height 1450
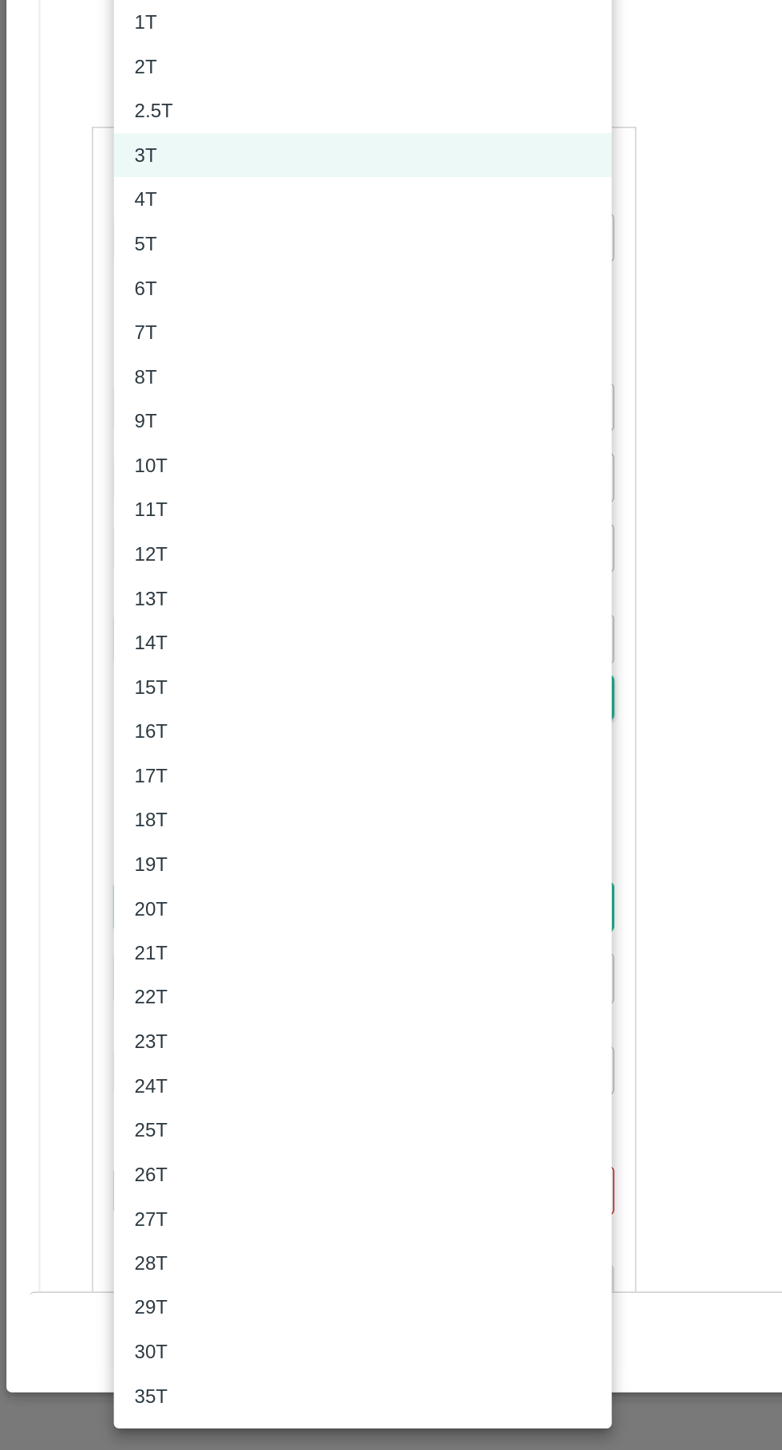
click at [101, 684] on div "4T" at bounding box center [94, 678] width 22 height 18
type input "4000"
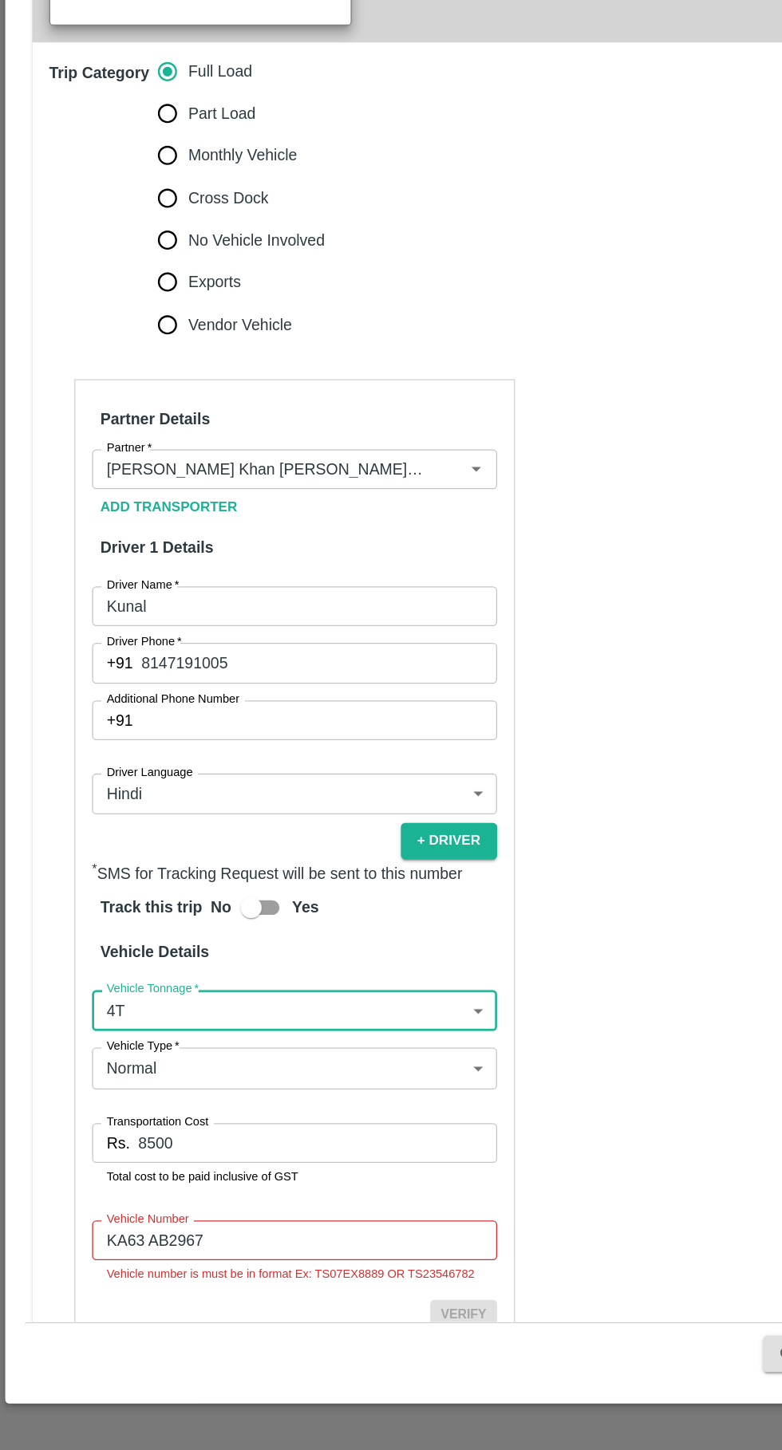
scroll to position [298, 0]
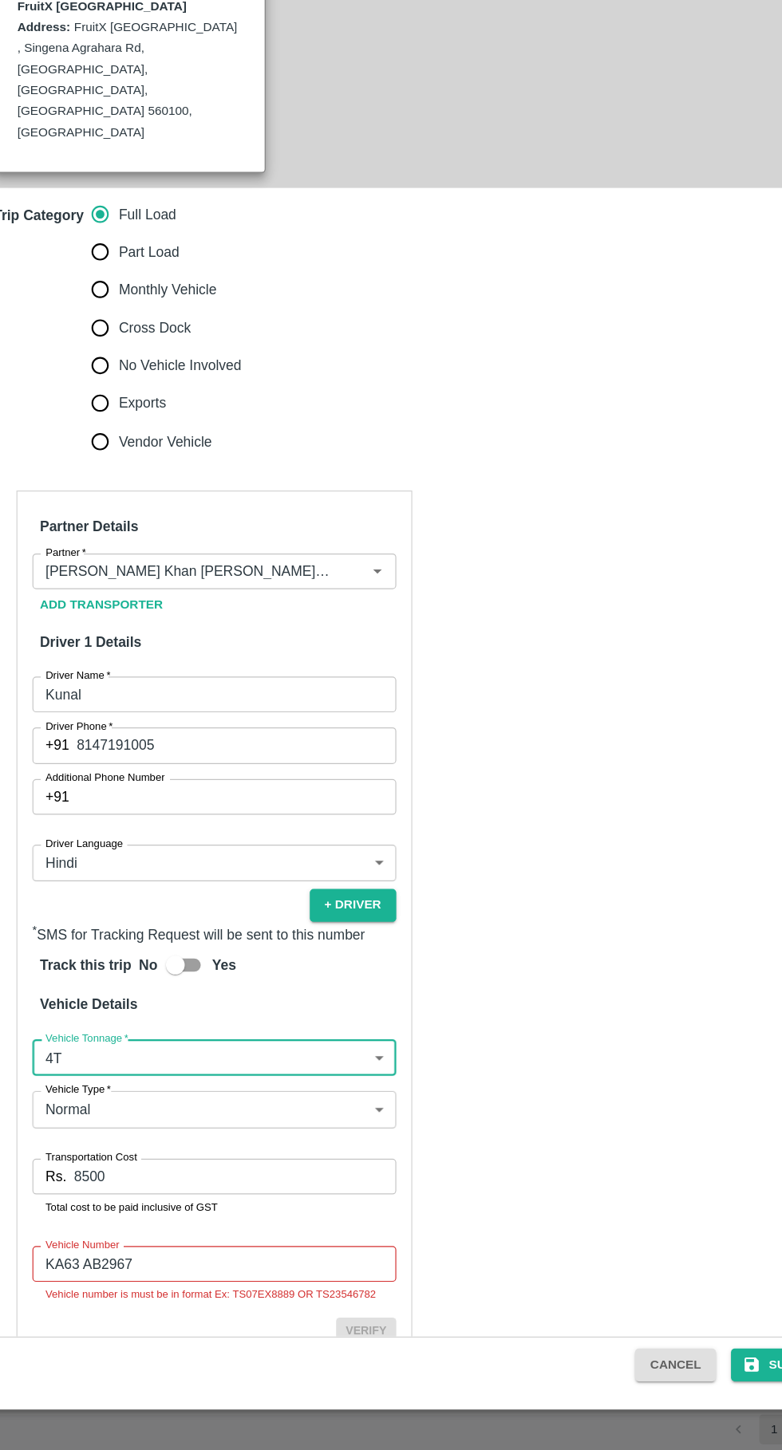
click at [110, 1276] on input "KA63 AB2967" at bounding box center [224, 1291] width 309 height 30
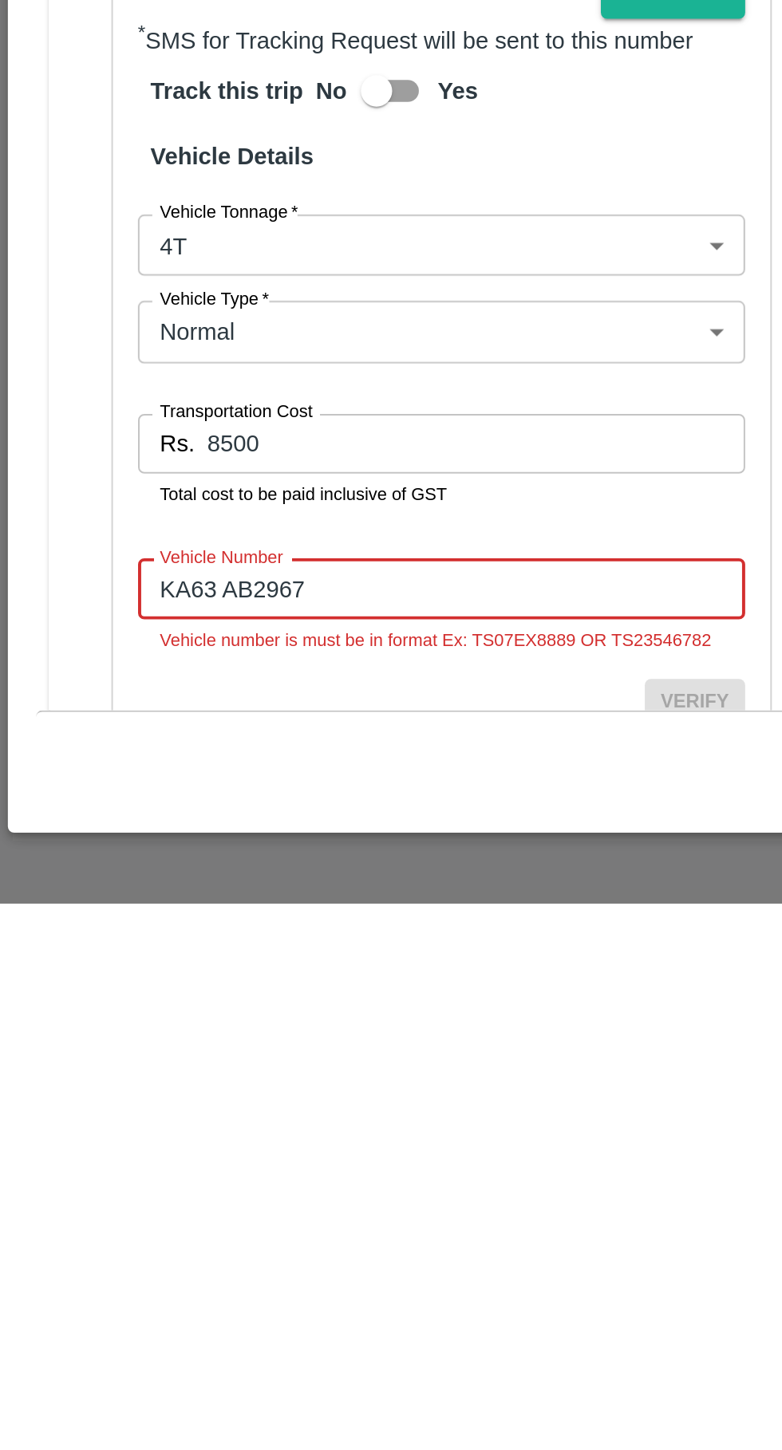
click at [114, 1276] on input "KA63 AB2967" at bounding box center [224, 1291] width 309 height 30
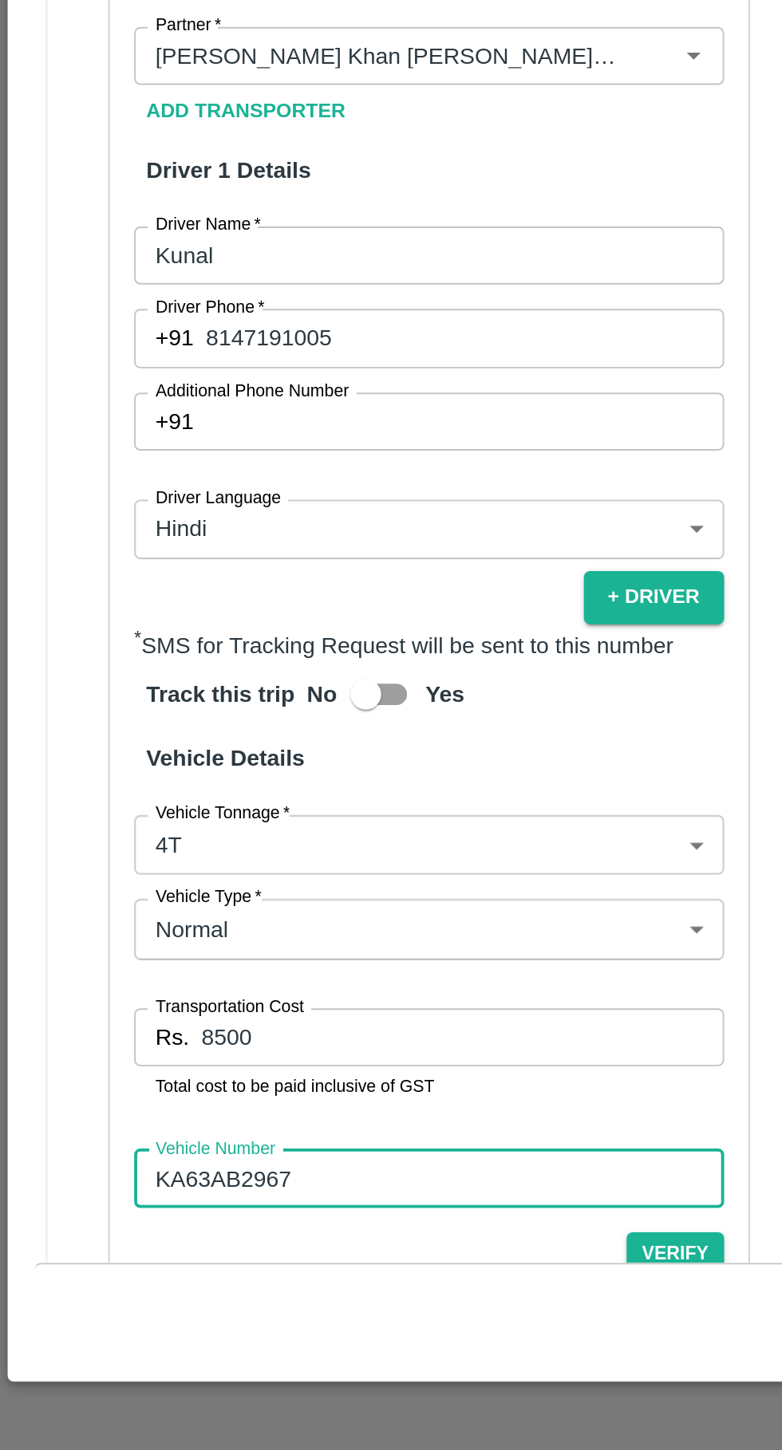
scroll to position [0, 0]
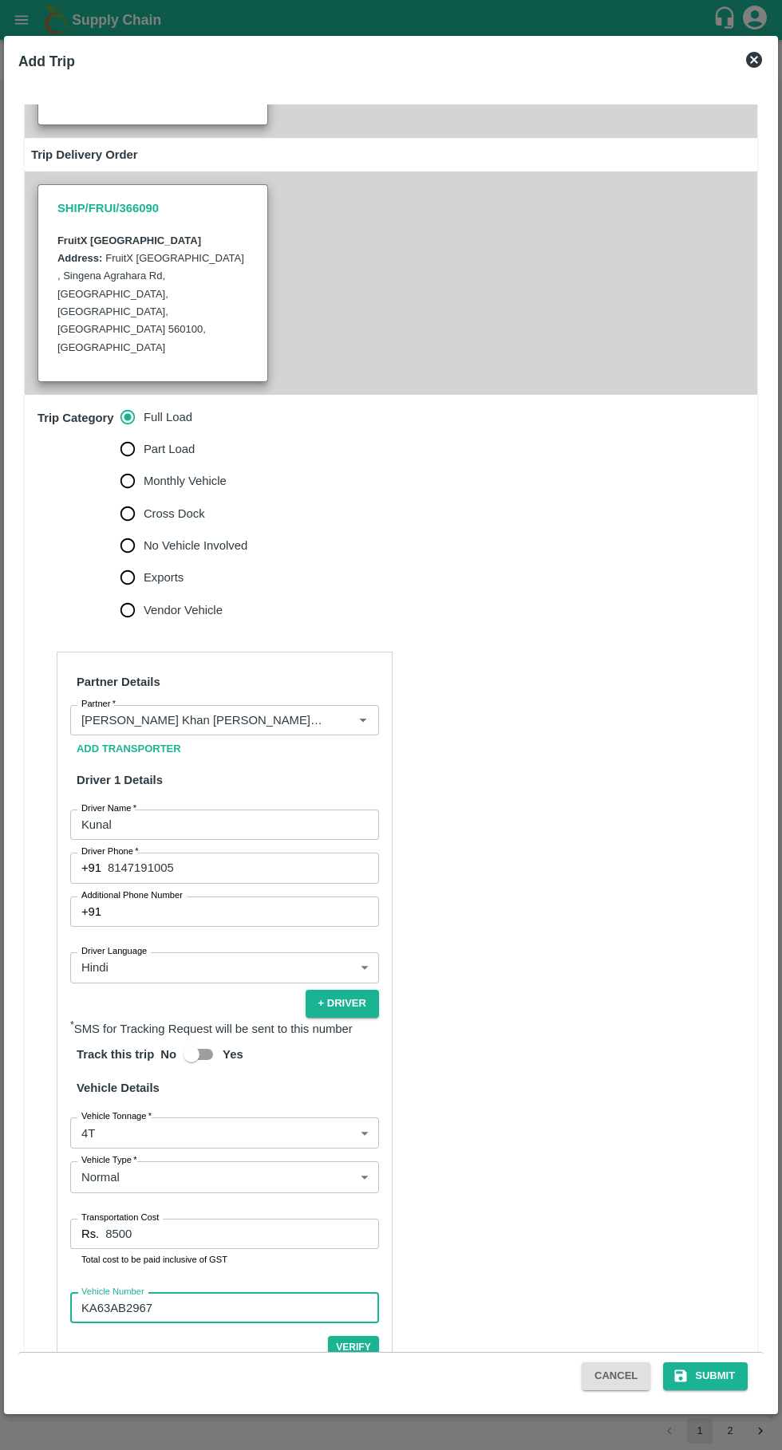
type input "KA63AB2967"
click at [731, 1374] on button "Submit" at bounding box center [705, 1376] width 85 height 28
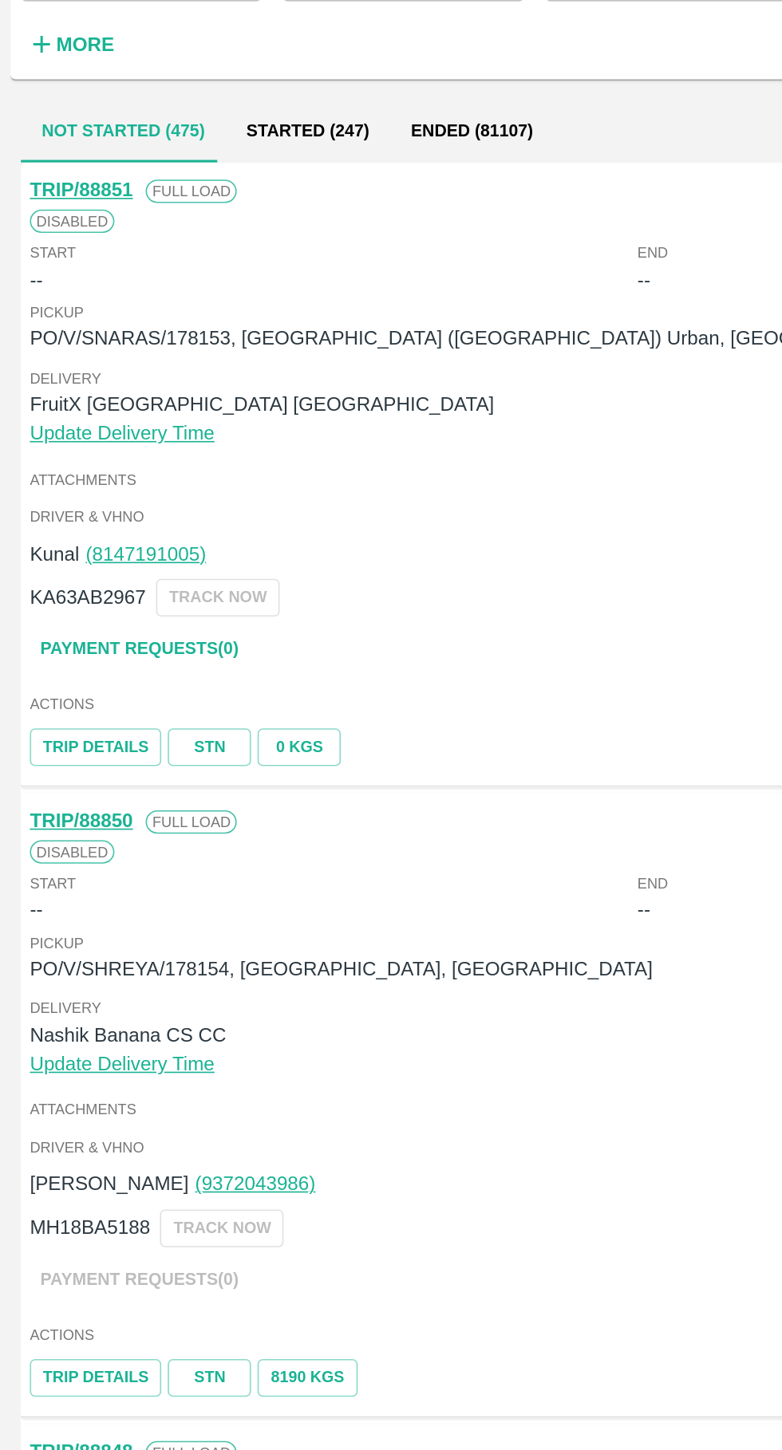
click at [64, 253] on link "TRIP/88851" at bounding box center [49, 247] width 63 height 13
